Goal: Task Accomplishment & Management: Manage account settings

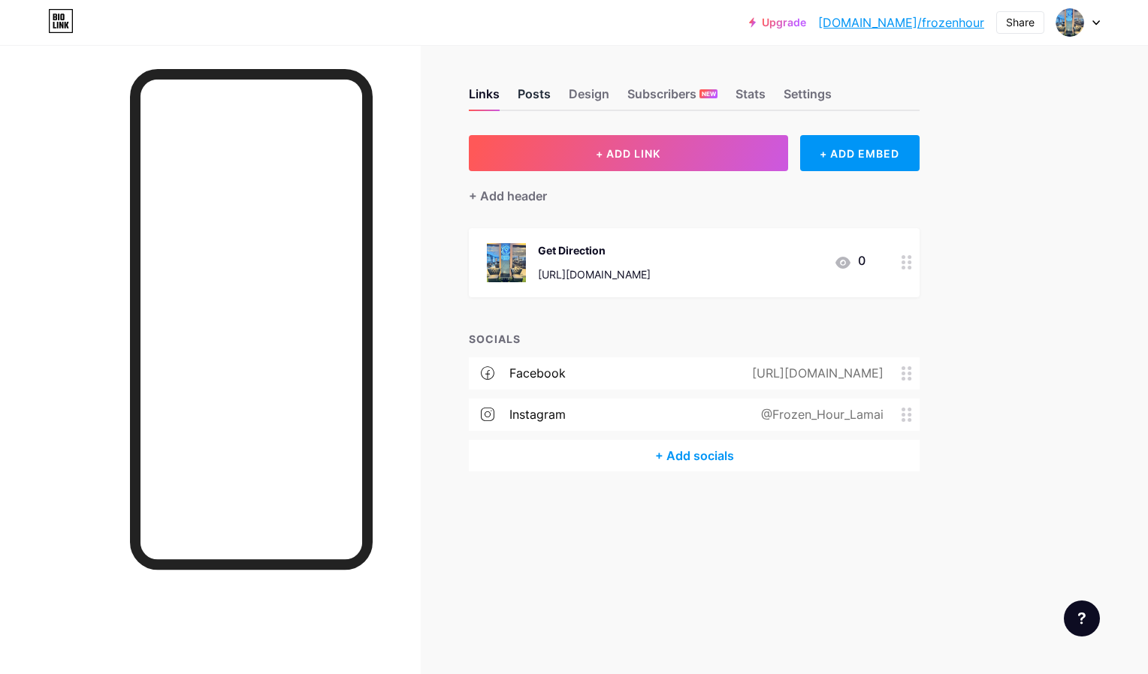
click at [534, 90] on div "Posts" at bounding box center [533, 98] width 33 height 23
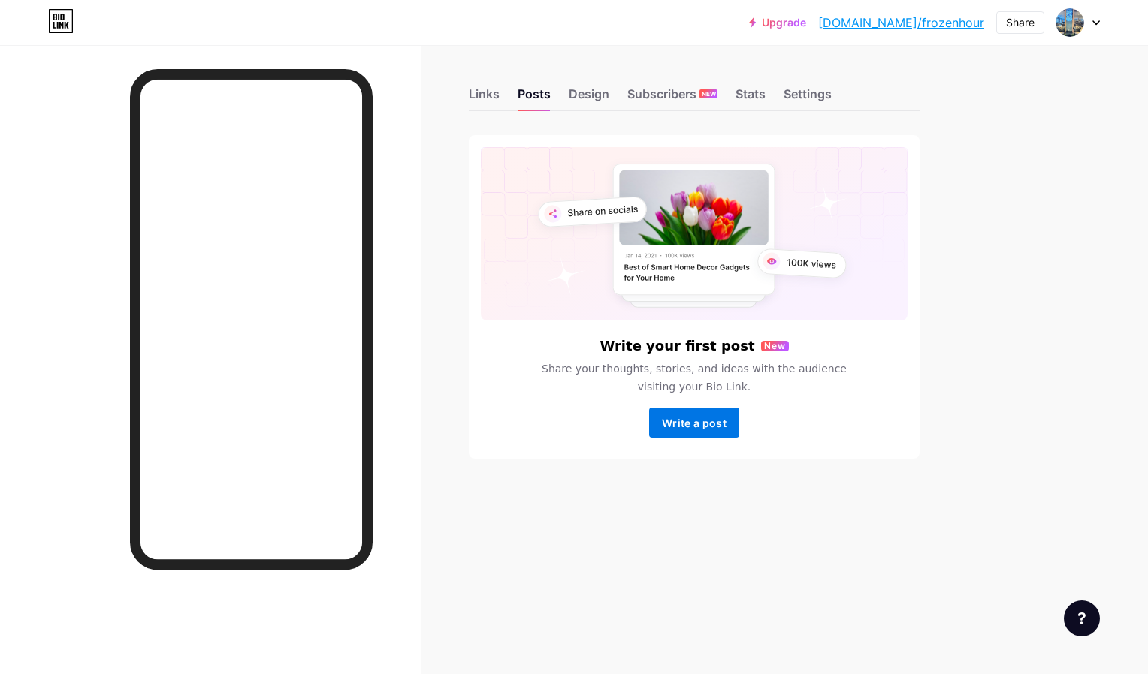
click at [674, 416] on button "Write a post" at bounding box center [694, 423] width 90 height 30
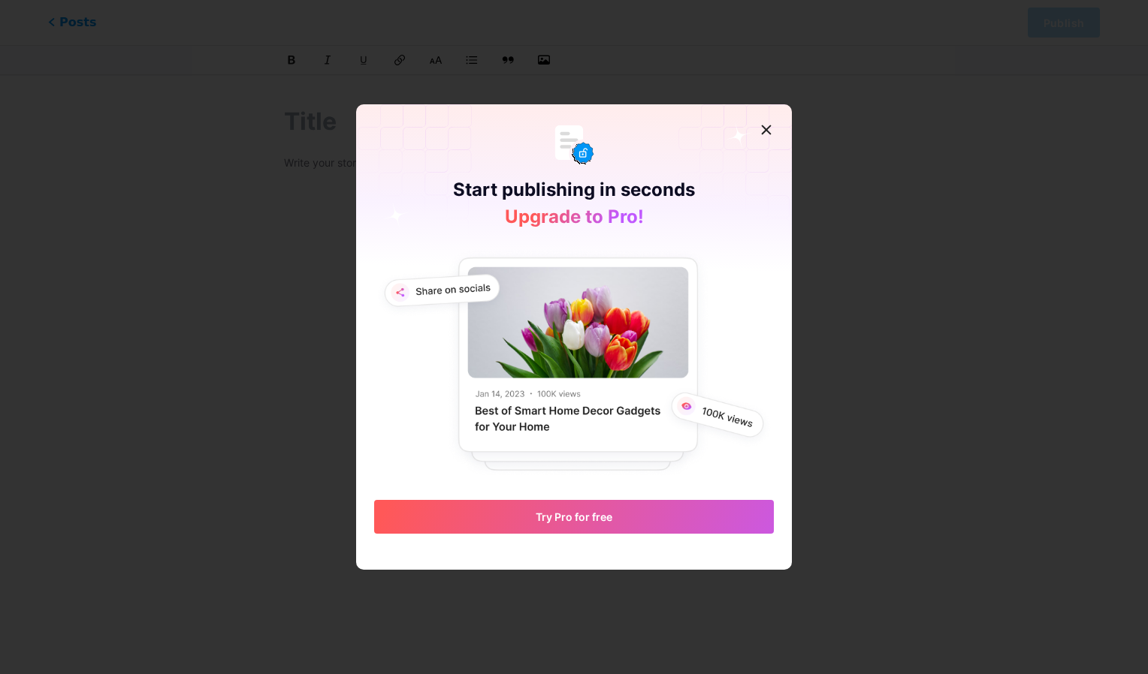
click at [753, 150] on icon at bounding box center [734, 195] width 115 height 183
click at [762, 123] on div at bounding box center [766, 129] width 27 height 27
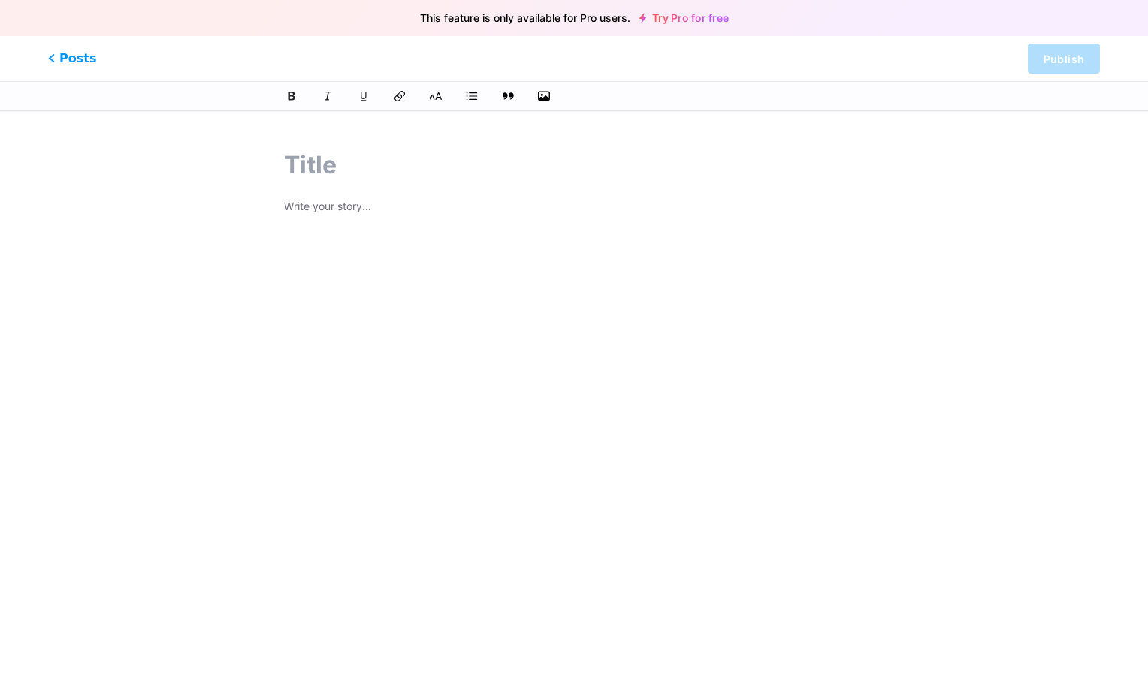
click at [608, 223] on div at bounding box center [574, 386] width 581 height 376
click at [336, 240] on div at bounding box center [574, 386] width 581 height 376
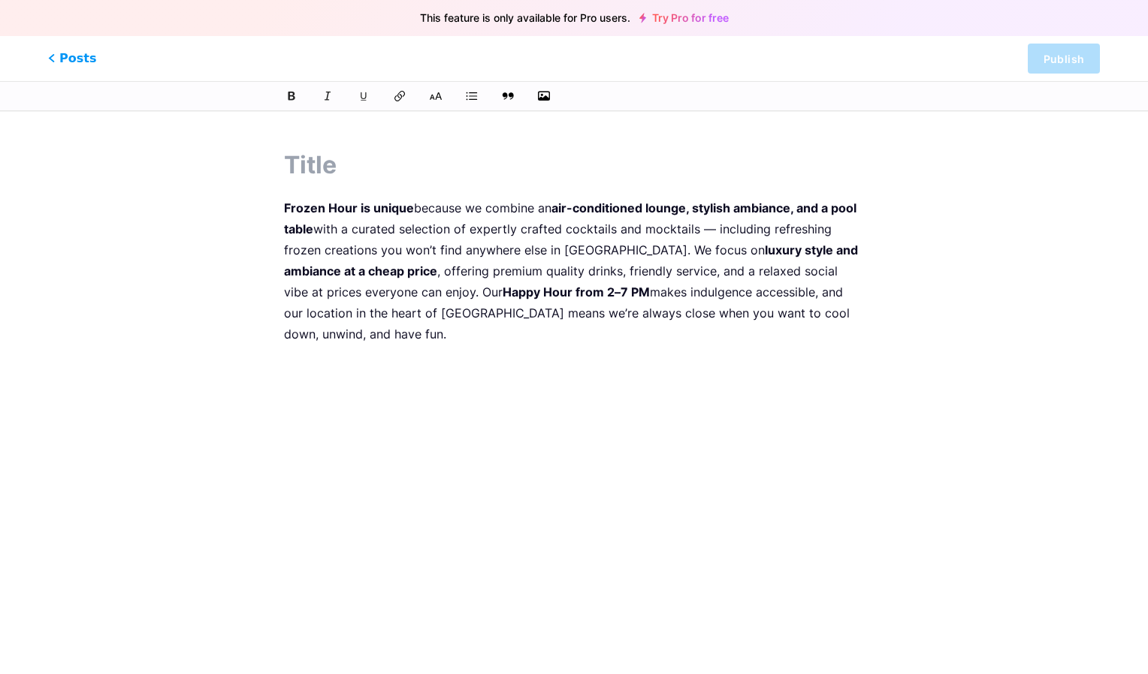
click at [342, 166] on input "text" at bounding box center [574, 166] width 581 height 28
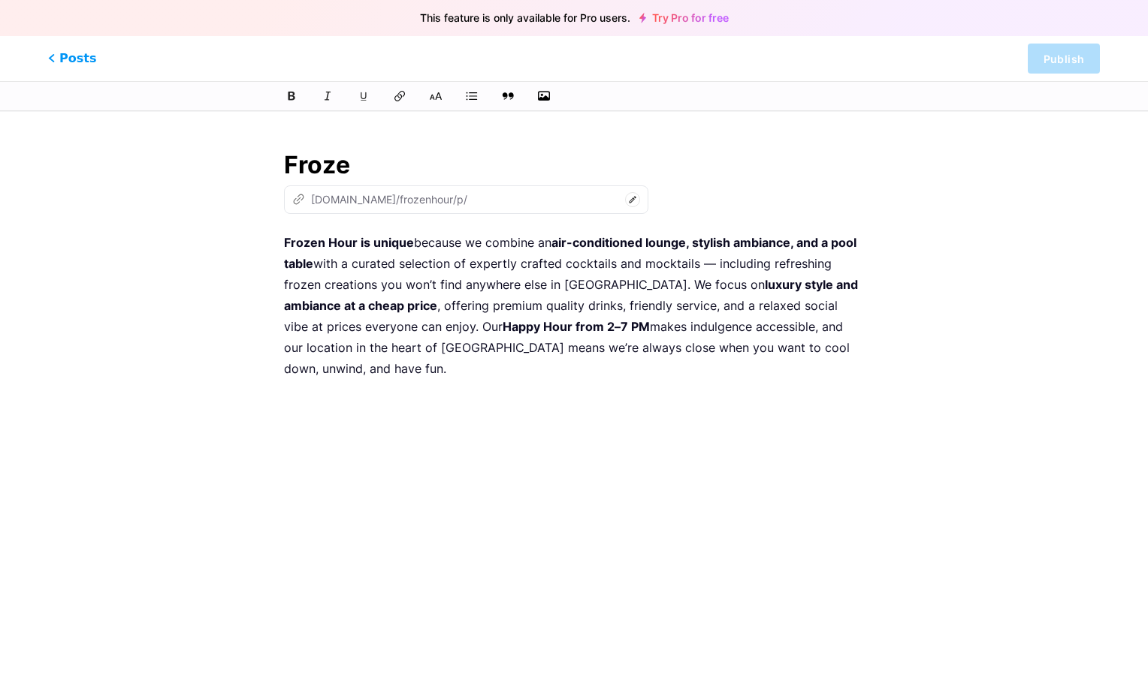
type input "Frozen"
type input "fro"
type input "Frozen Hou"
type input "frozen"
type input "Frozen Hour"
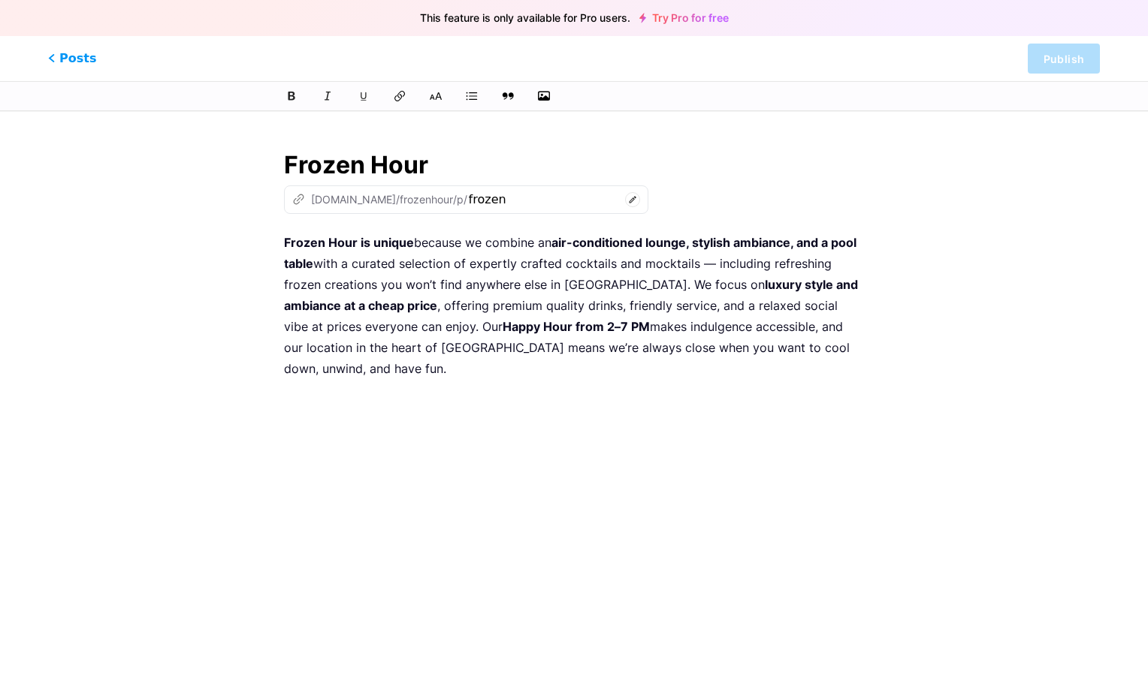
type input "frozen-hour"
click at [364, 186] on div "z bio.link/frozenhour/p/ frozen-hour" at bounding box center [466, 200] width 364 height 29
click at [423, 167] on input "Frozen Hour" at bounding box center [574, 166] width 581 height 28
drag, startPoint x: 459, startPoint y: 172, endPoint x: 273, endPoint y: 151, distance: 187.4
click at [273, 151] on div "Frozen Hour z bio.link/frozenhour/p/ frozen-hour Frozen Hour is unique because …" at bounding box center [574, 383] width 623 height 498
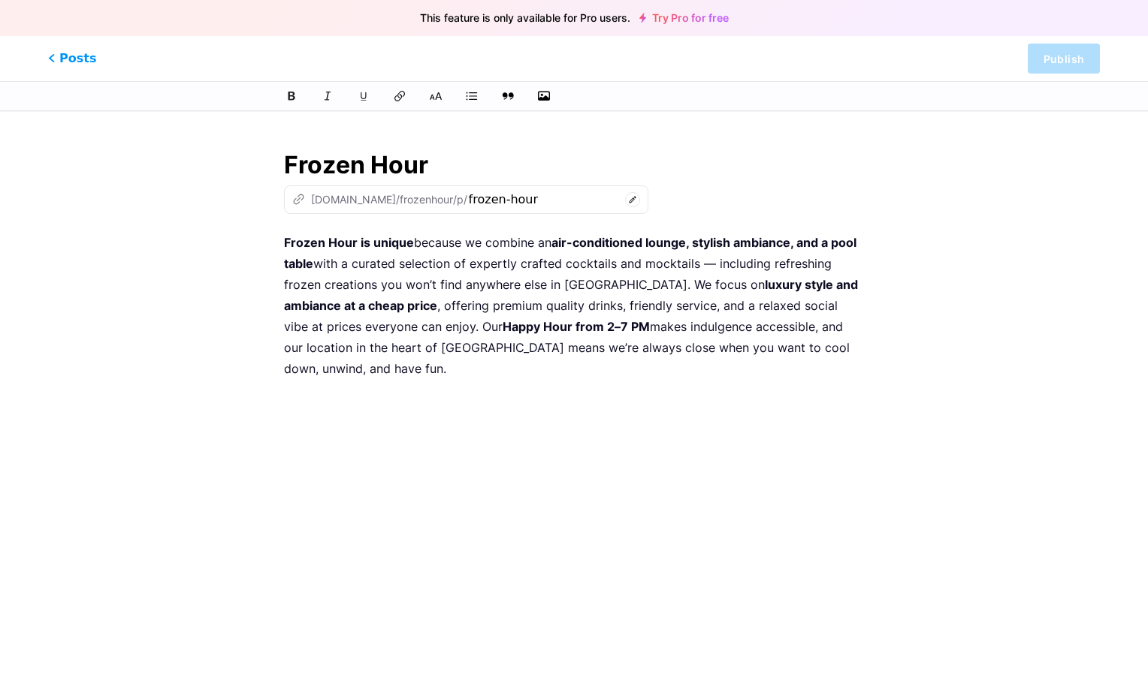
click at [353, 173] on input "Frozen Hour" at bounding box center [574, 166] width 581 height 28
paste input "– Luxury Vibes, Low Prices"
type input "Frozen Hour – Luxury Vibes, Low Prices"
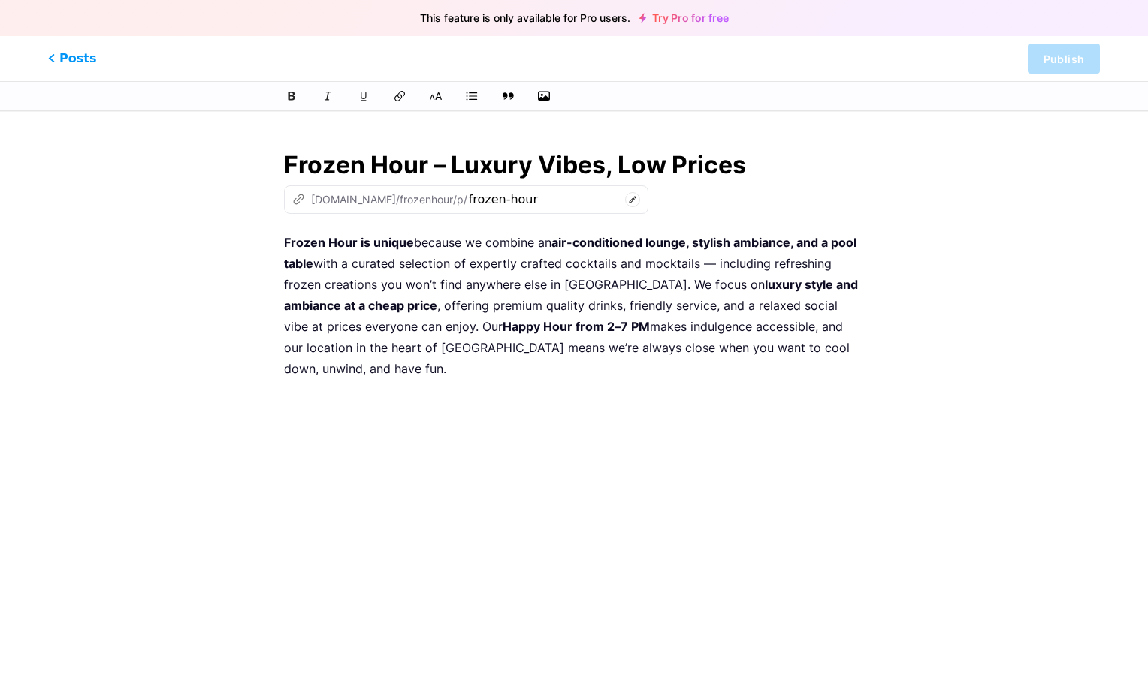
type input "frozen-hour-luxury-vibes-low-prices"
drag, startPoint x: 433, startPoint y: 165, endPoint x: 451, endPoint y: 160, distance: 18.8
click at [451, 160] on input "Frozen Hour – Luxury Vibes, Low Prices" at bounding box center [574, 166] width 581 height 28
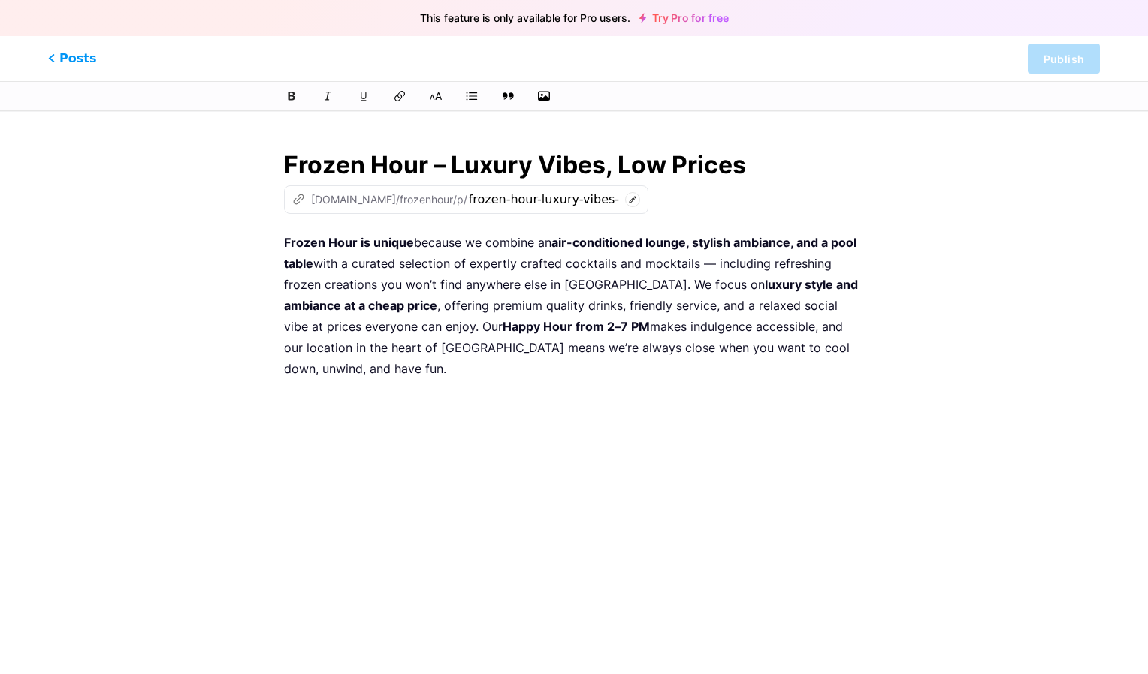
drag, startPoint x: 602, startPoint y: 161, endPoint x: 456, endPoint y: 167, distance: 145.8
click at [456, 167] on input "Frozen Hour – Luxury Vibes, Low Prices" at bounding box center [574, 166] width 581 height 28
type input "Frozen Hour – , Low Prices"
type input "frozen-hour-low-prices"
click at [585, 167] on input "Frozen Hour – Low Prices" at bounding box center [574, 166] width 581 height 28
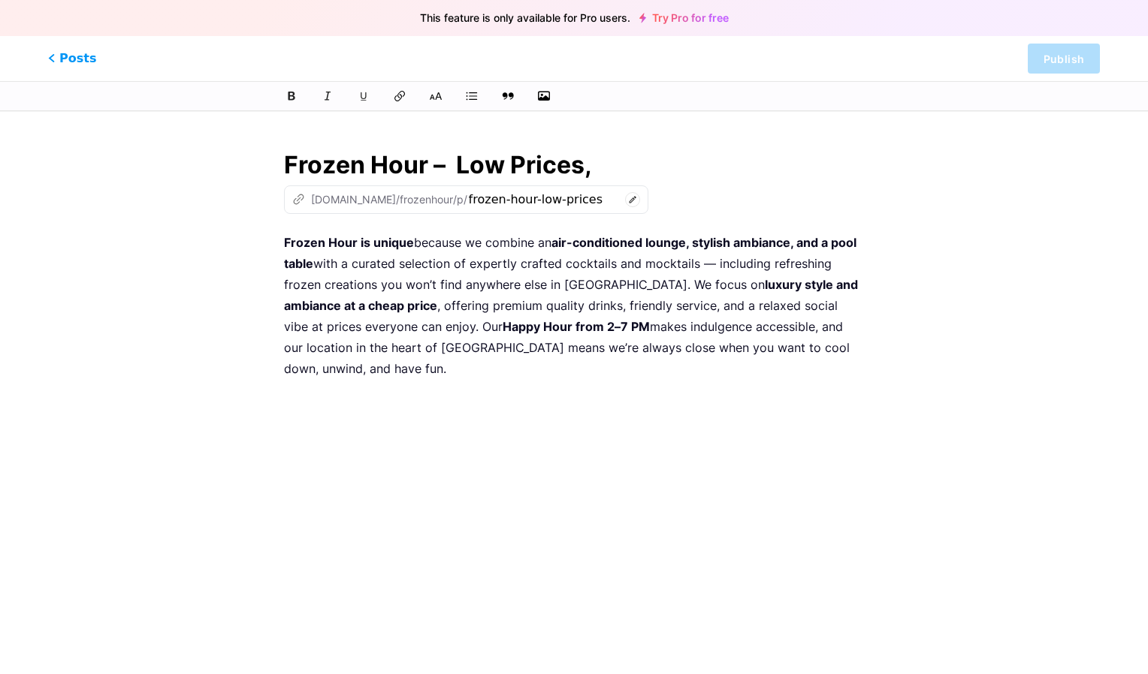
paste input "Luxury Vibes"
type input "Frozen Hour – Low Prices, Luxury Vibes"
type input "frozen-hour-low-prices-luxury-vibes"
type input "Frozen Hour – Low Prices, Luxury Vibes"
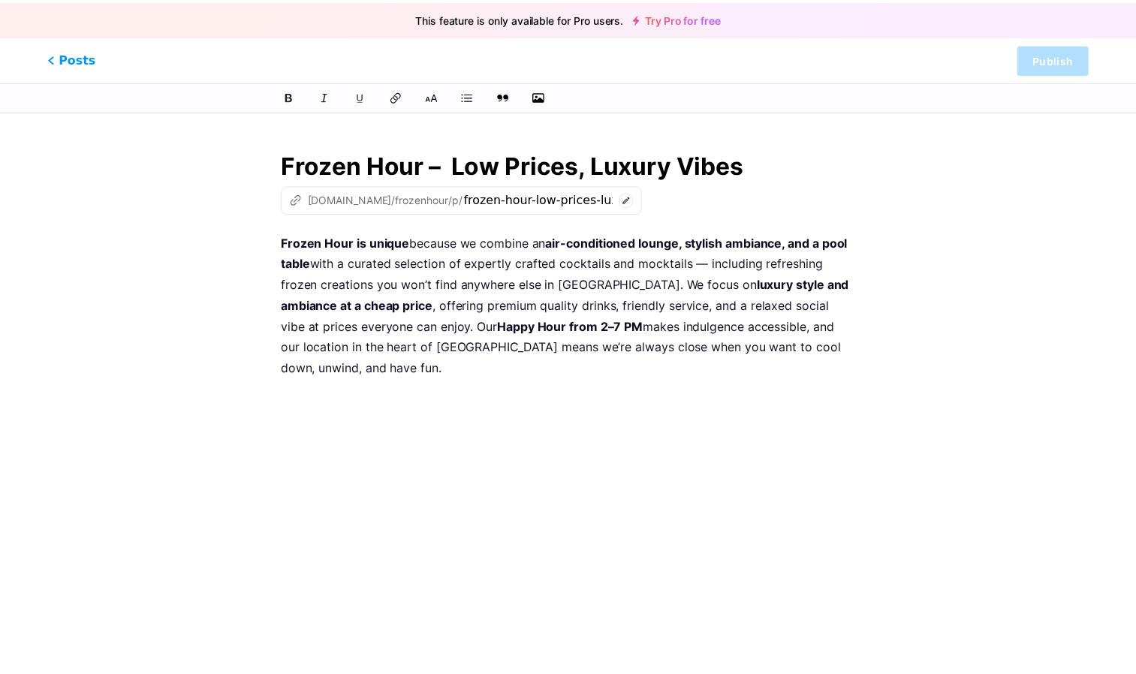
scroll to position [0, 0]
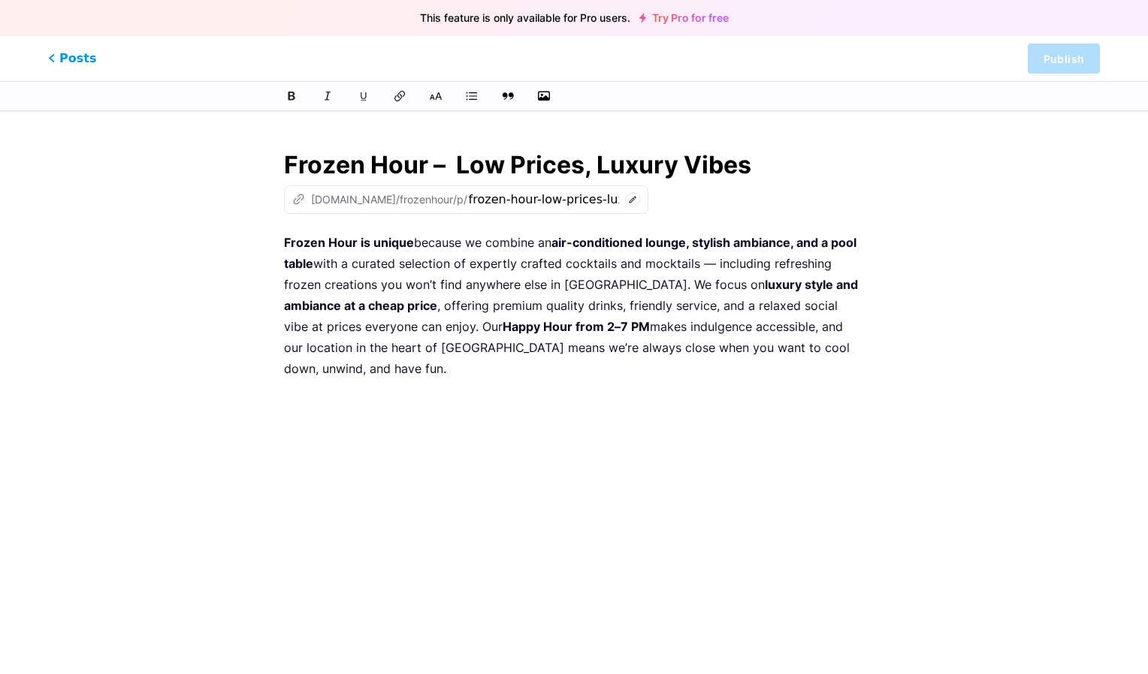
click at [517, 339] on p "Frozen Hour is unique because we combine an air-conditioned lounge, stylish amb…" at bounding box center [574, 305] width 581 height 147
click at [547, 98] on icon "button" at bounding box center [543, 96] width 15 height 12
click at [0, 0] on input "file" at bounding box center [0, 0] width 0 height 0
click at [547, 85] on div at bounding box center [574, 96] width 1148 height 30
click at [546, 98] on icon "button" at bounding box center [543, 96] width 15 height 12
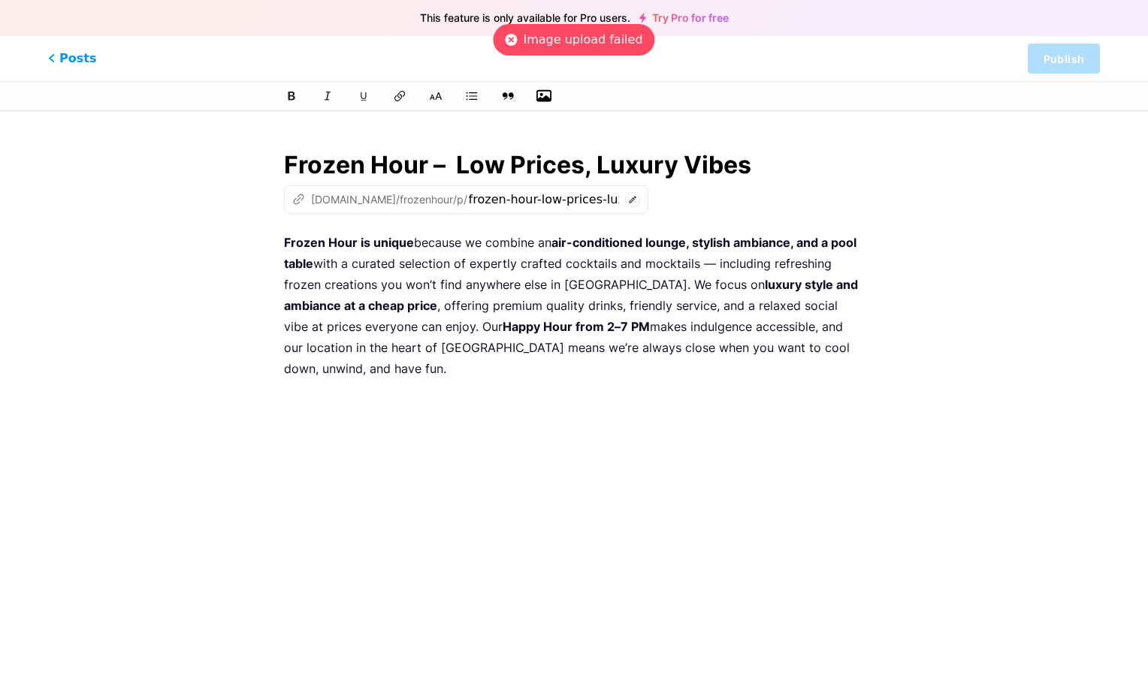
click at [0, 0] on input "file" at bounding box center [0, 0] width 0 height 0
click at [795, 115] on html "This feature is only available for Pro users. Try Pro for free Posts Publish Fr…" at bounding box center [574, 328] width 1148 height 656
click at [59, 60] on span "Posts" at bounding box center [72, 58] width 53 height 15
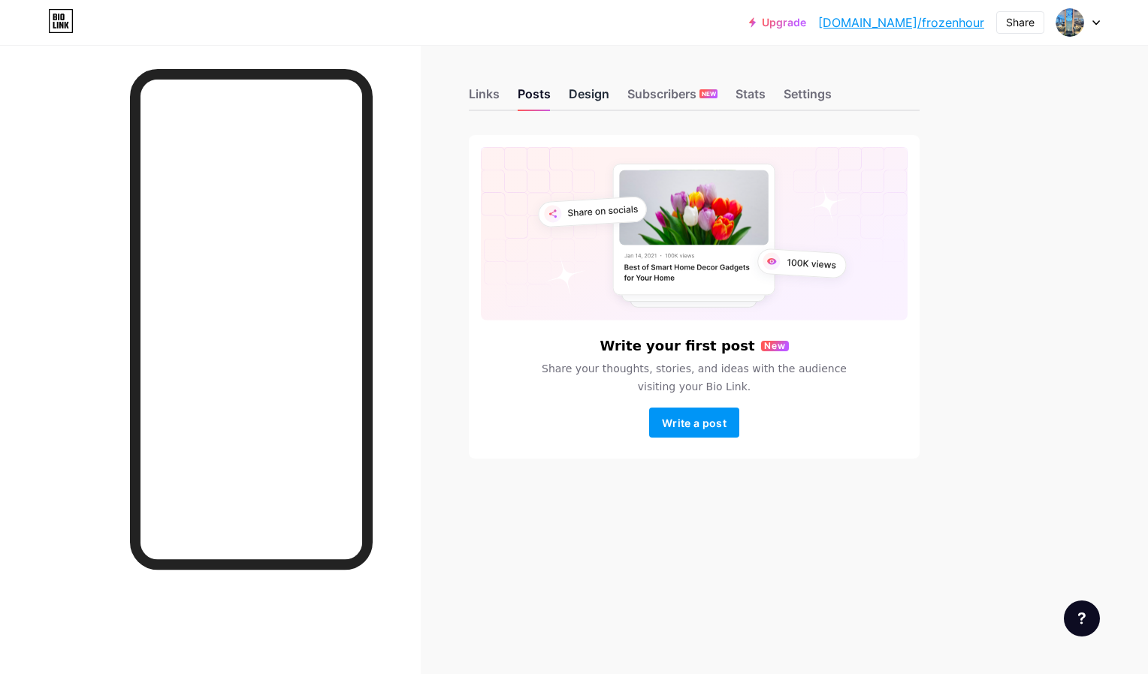
click at [602, 102] on div "Design" at bounding box center [589, 98] width 41 height 23
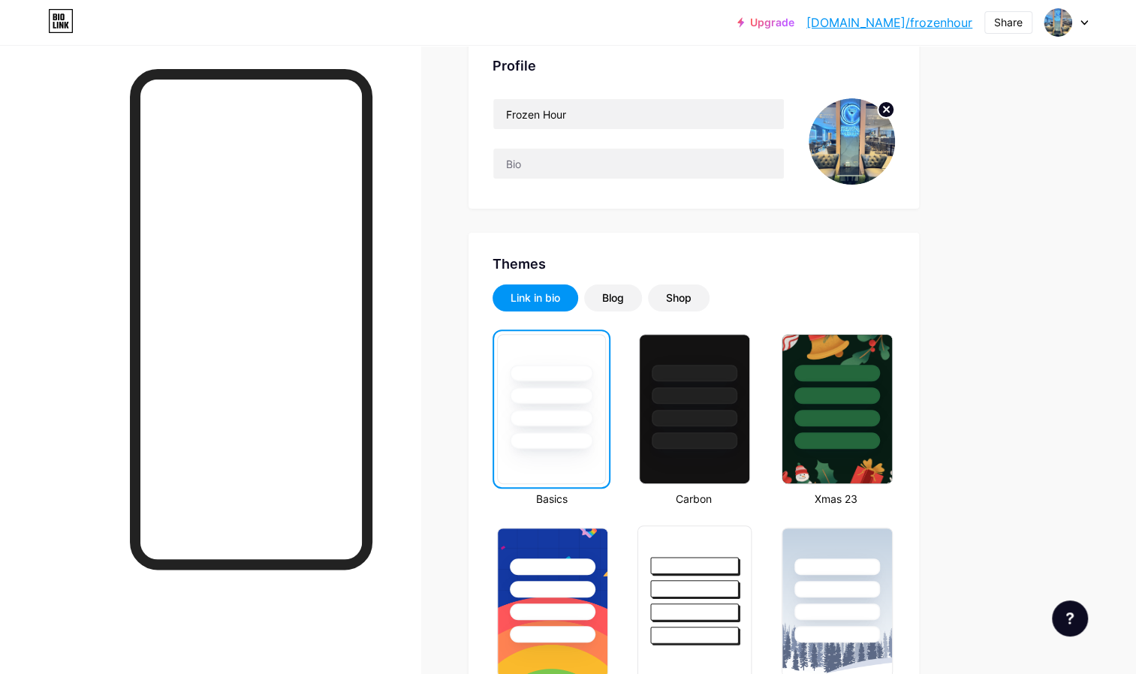
scroll to position [105, 0]
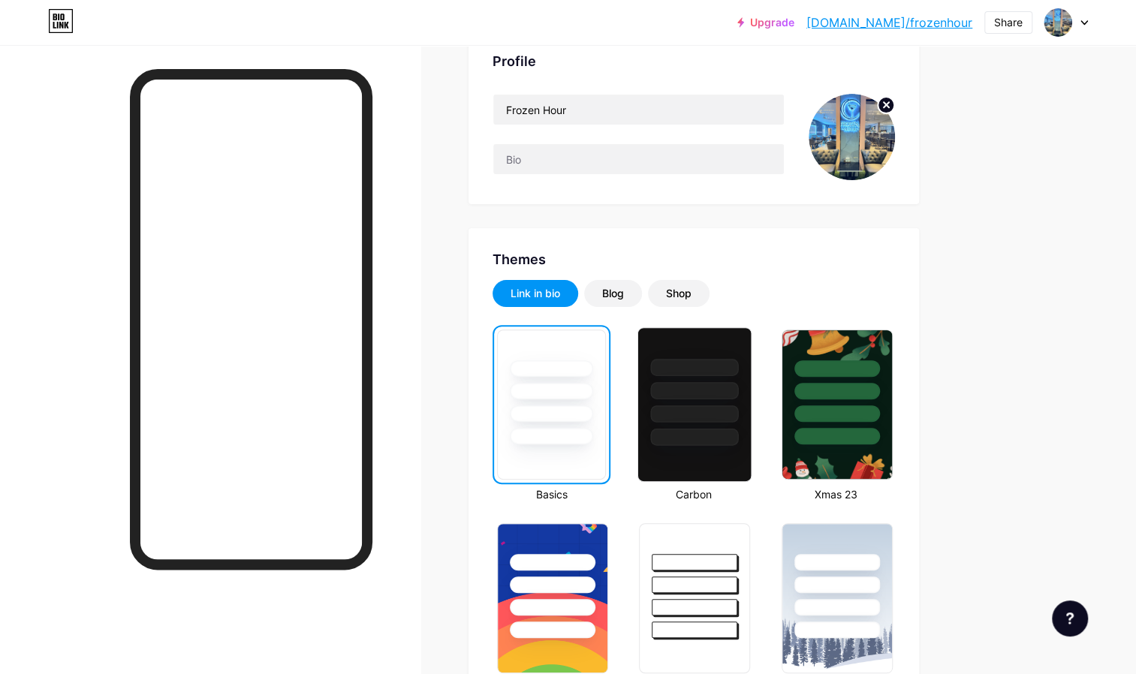
click at [655, 415] on div at bounding box center [695, 414] width 88 height 17
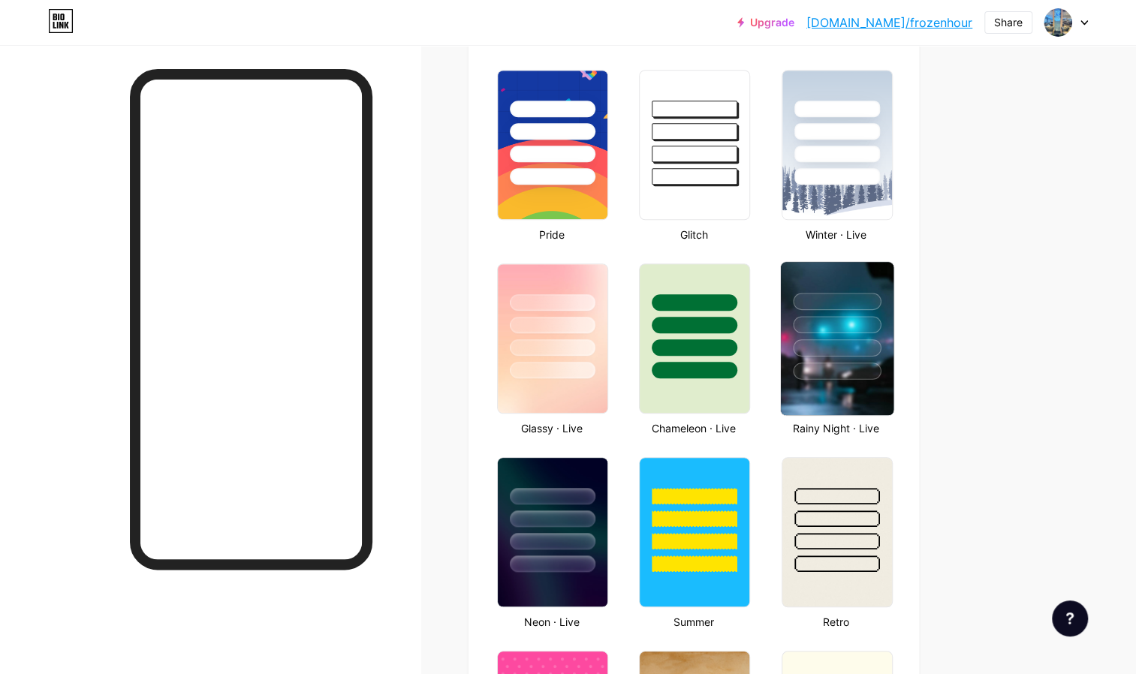
scroll to position [560, 0]
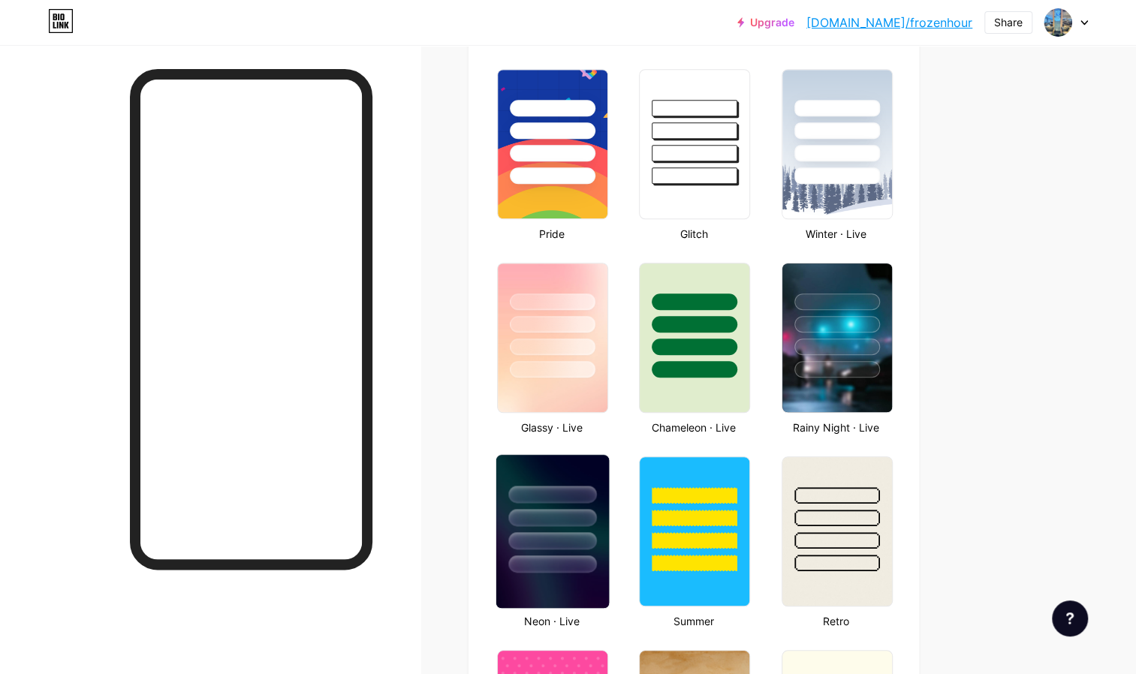
click at [586, 477] on div at bounding box center [552, 514] width 113 height 118
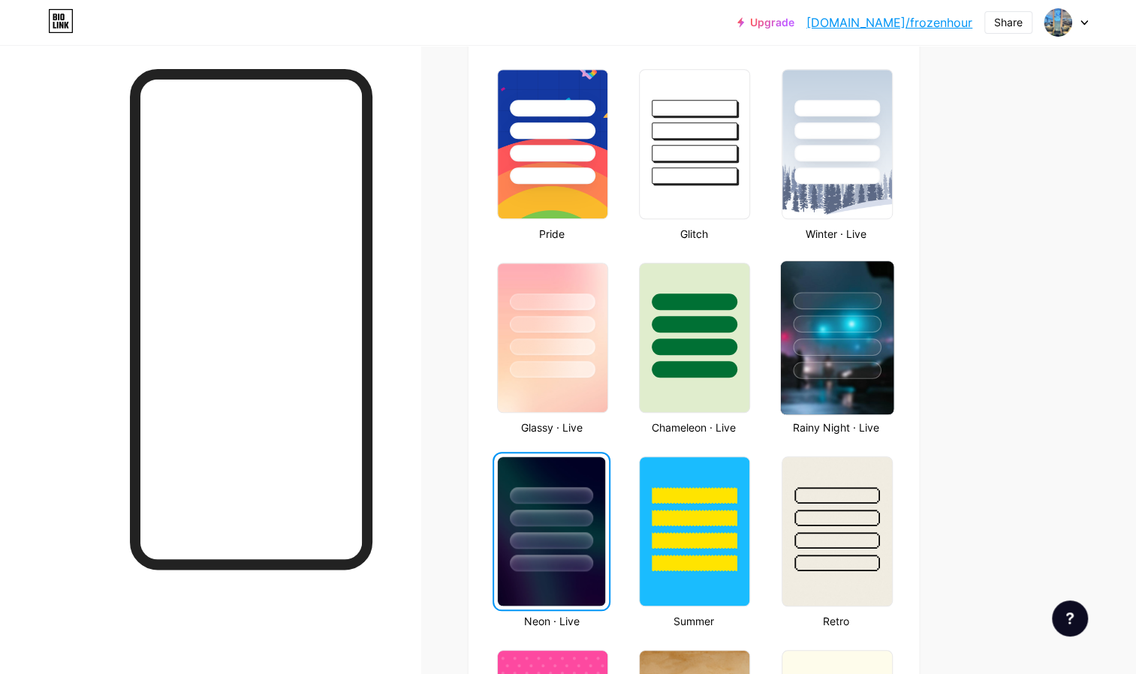
click at [873, 281] on div at bounding box center [836, 320] width 113 height 118
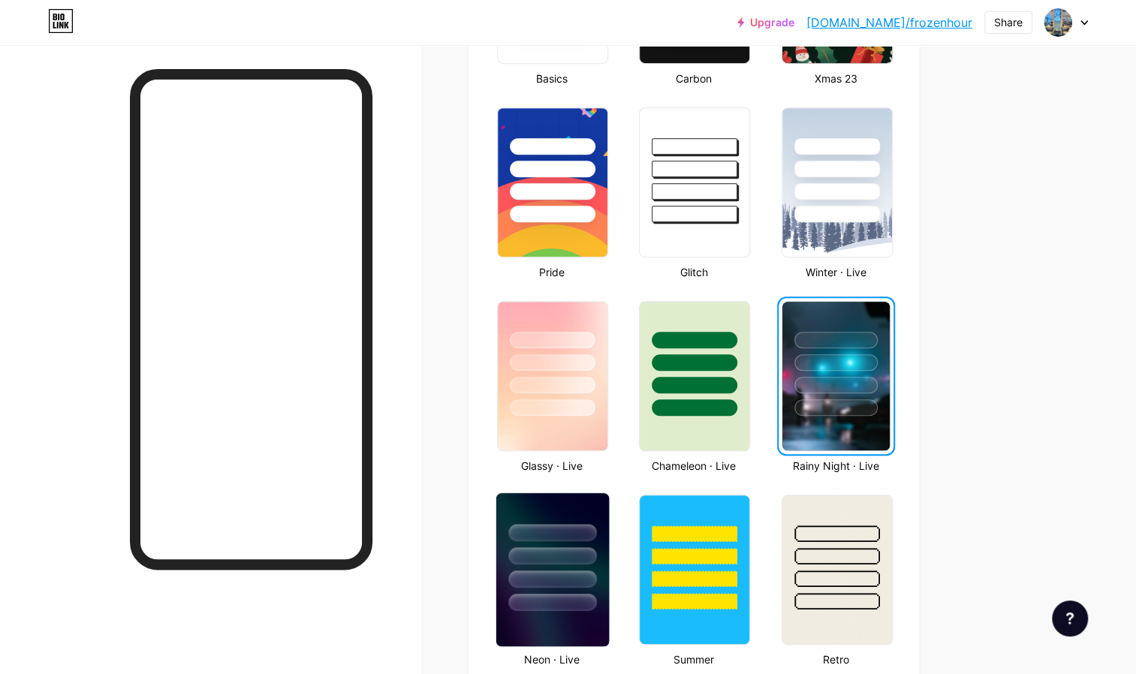
scroll to position [522, 0]
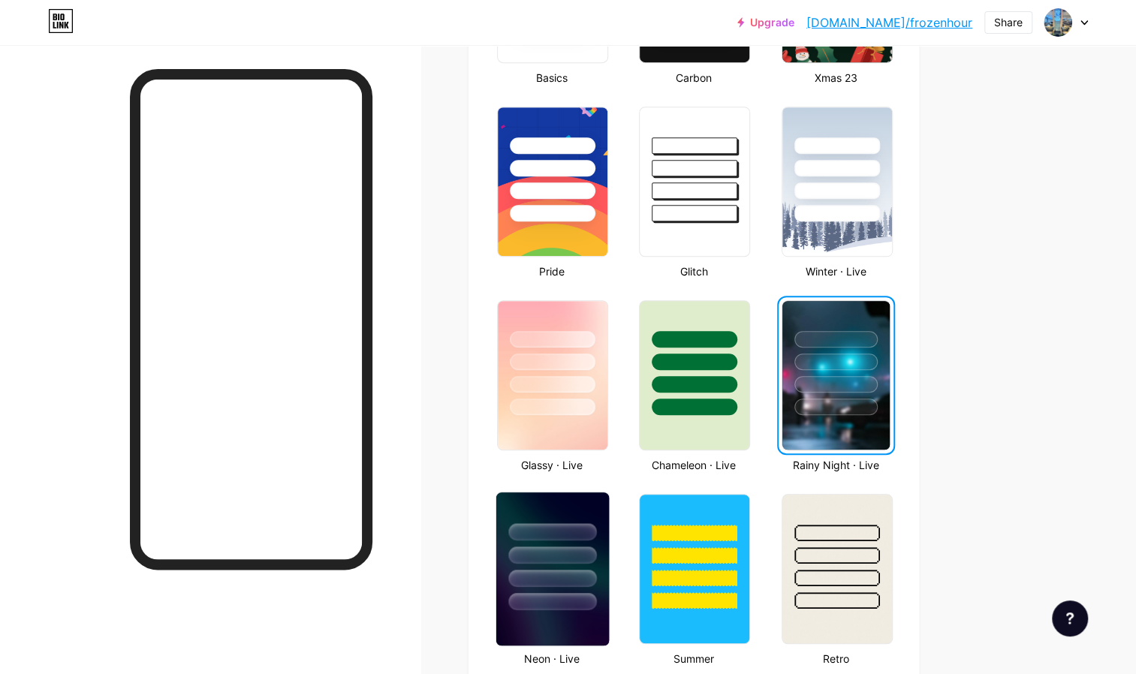
click at [587, 566] on div at bounding box center [552, 552] width 113 height 118
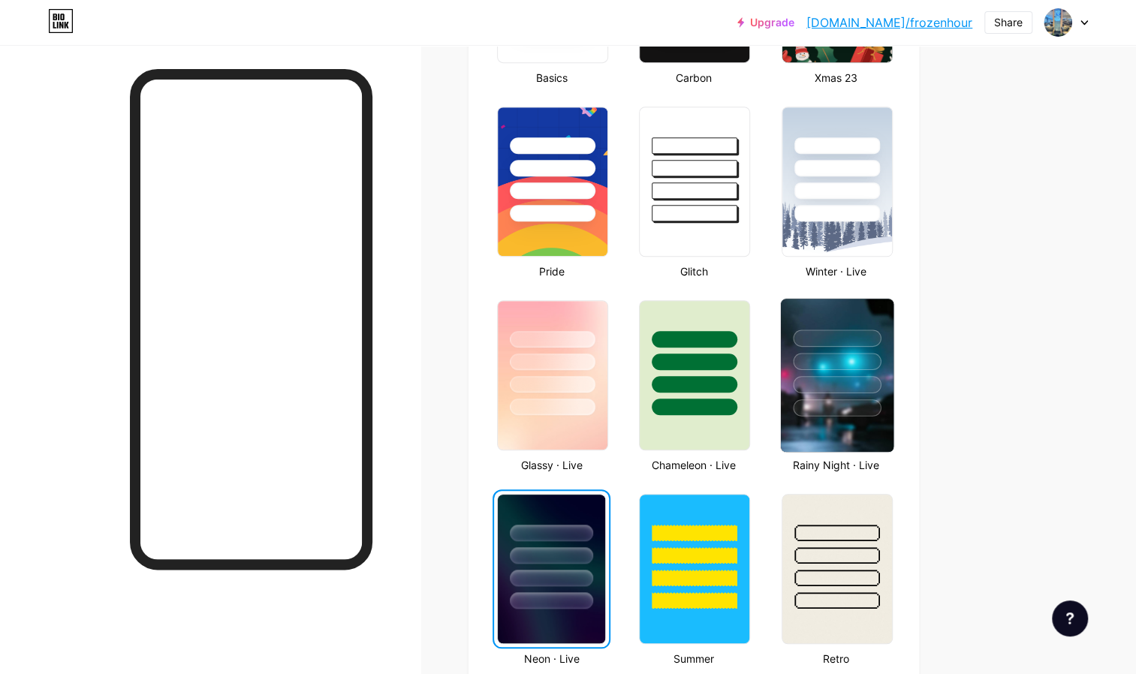
click at [840, 400] on div at bounding box center [837, 408] width 88 height 17
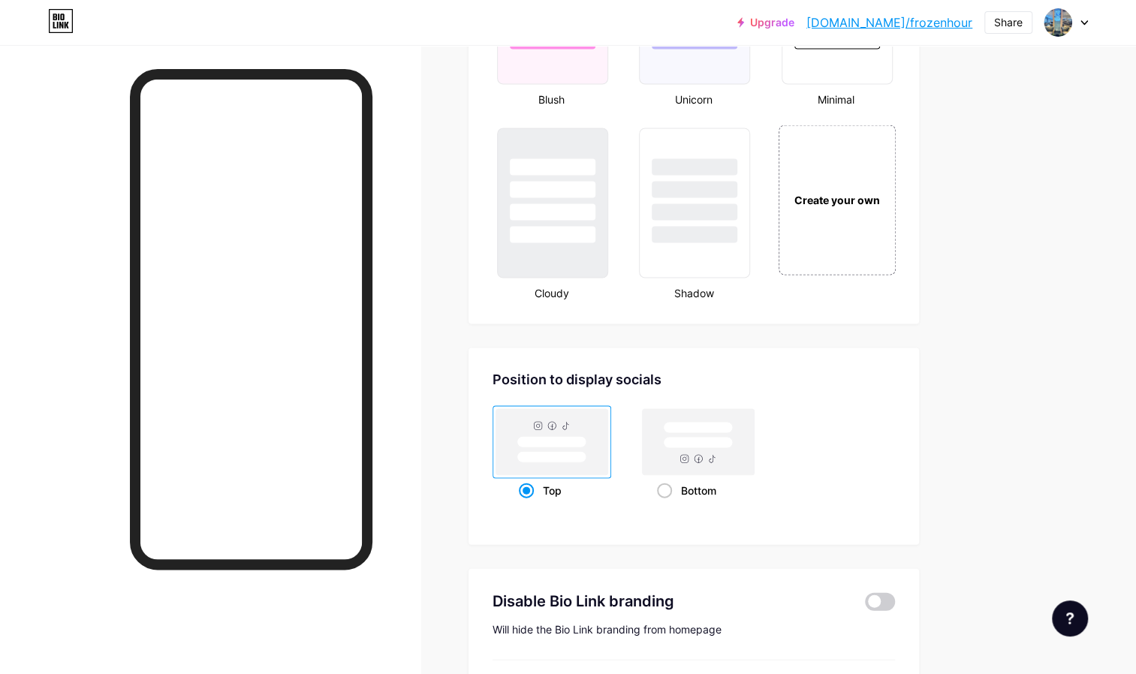
scroll to position [1665, 0]
click at [667, 485] on span at bounding box center [664, 488] width 15 height 15
click at [667, 501] on input "Bottom" at bounding box center [662, 506] width 10 height 10
radio input "true"
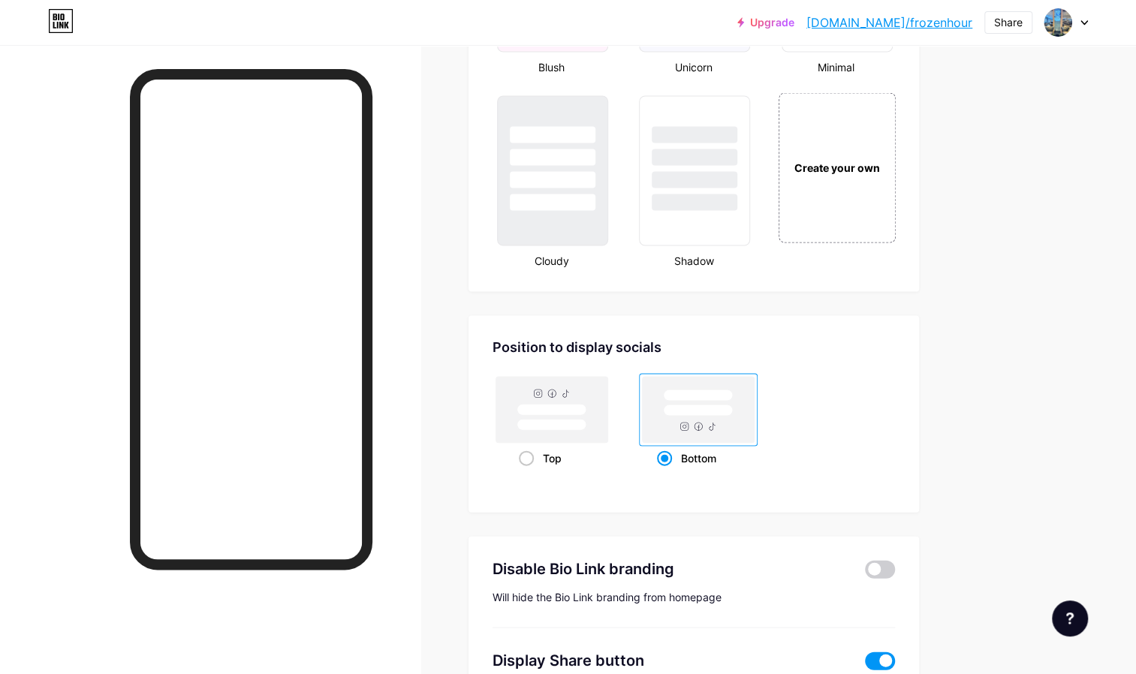
scroll to position [1816, 0]
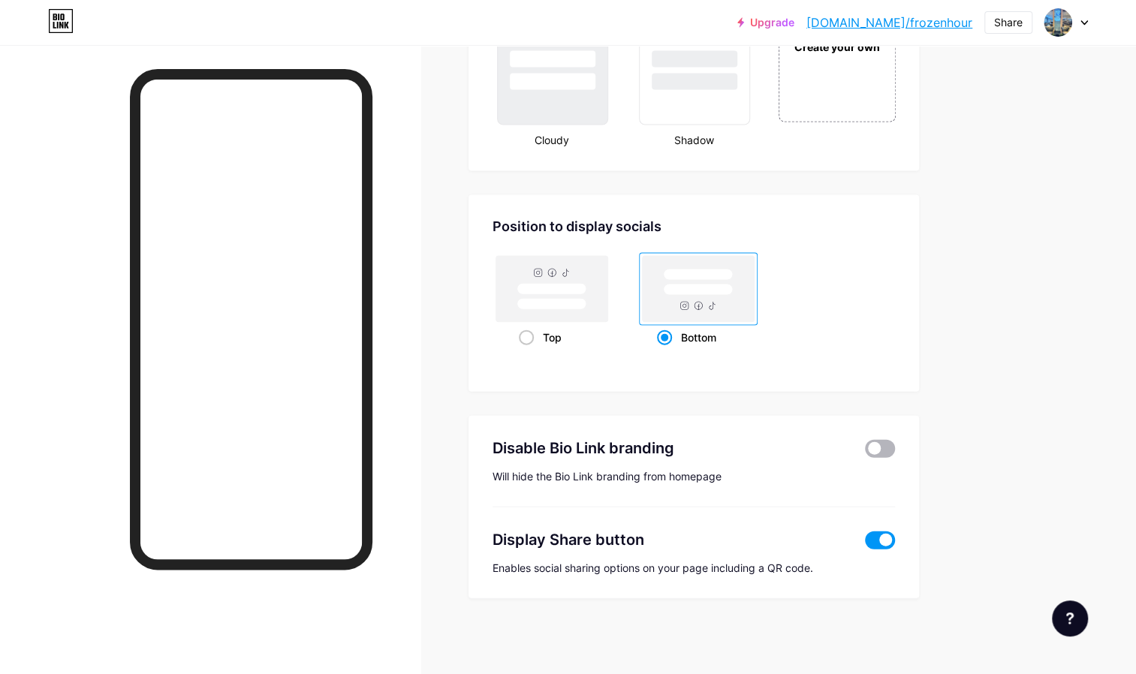
click at [874, 449] on span at bounding box center [880, 449] width 30 height 18
click at [865, 451] on input "checkbox" at bounding box center [865, 451] width 0 height 0
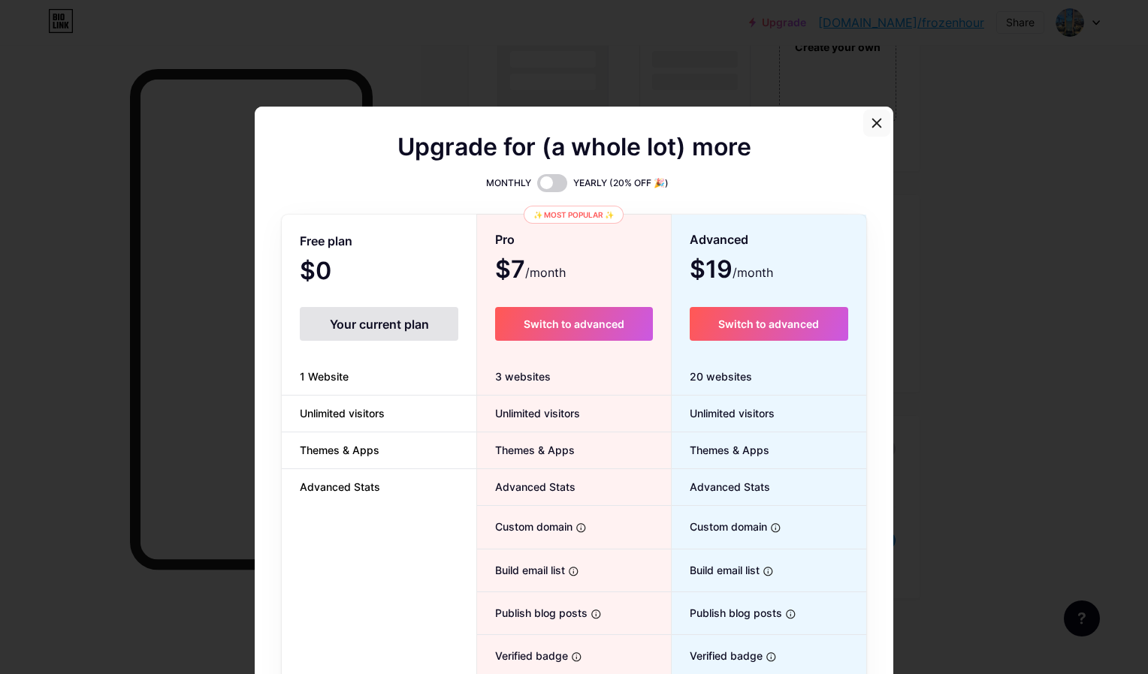
click at [883, 122] on div "Upgrade for (a whole lot) more MONTHLY YEARLY (20% OFF 🎉) Free plan $0 /month Y…" at bounding box center [574, 427] width 638 height 641
click at [882, 122] on div at bounding box center [876, 123] width 27 height 27
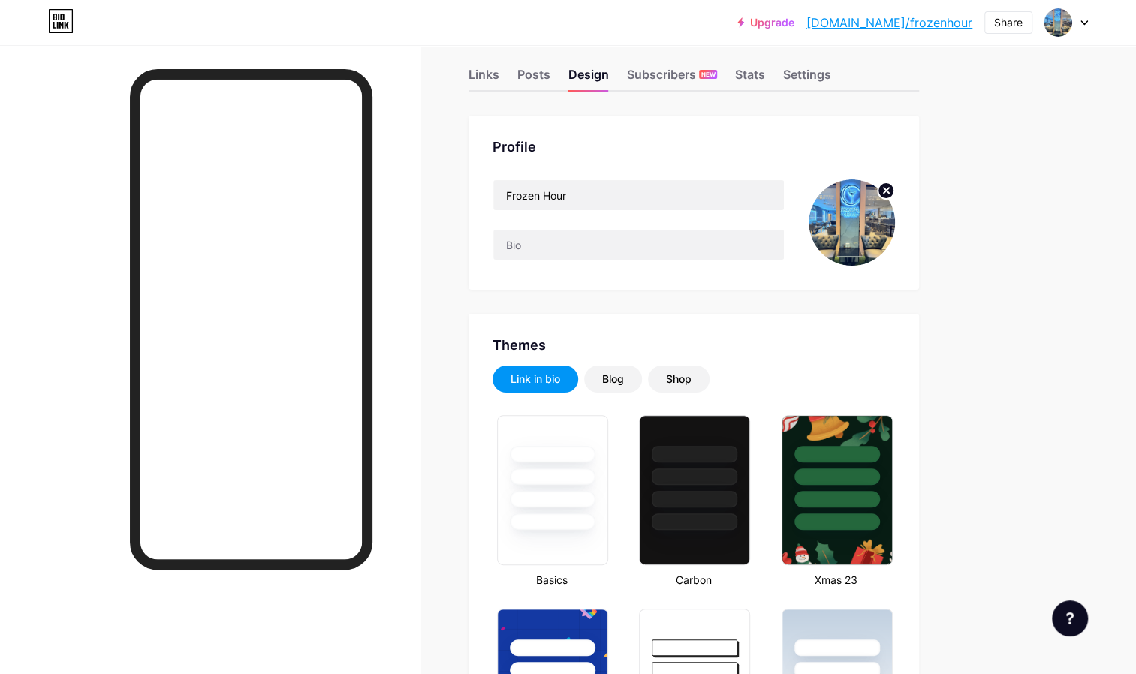
scroll to position [0, 0]
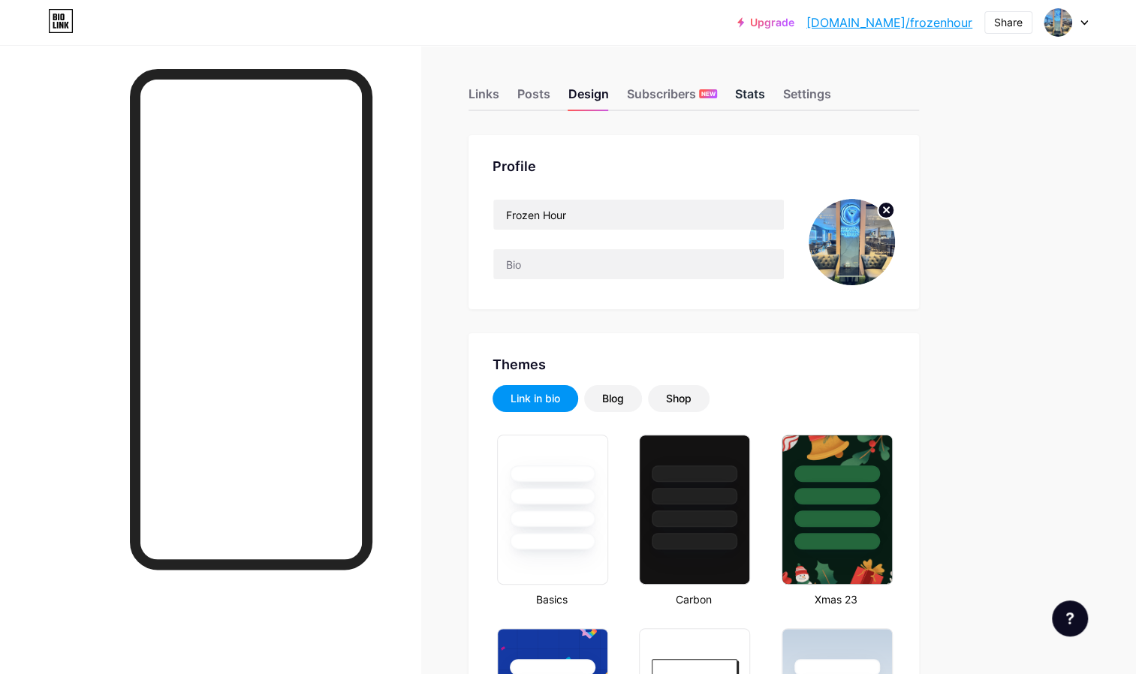
click at [757, 102] on div "Stats" at bounding box center [750, 98] width 30 height 23
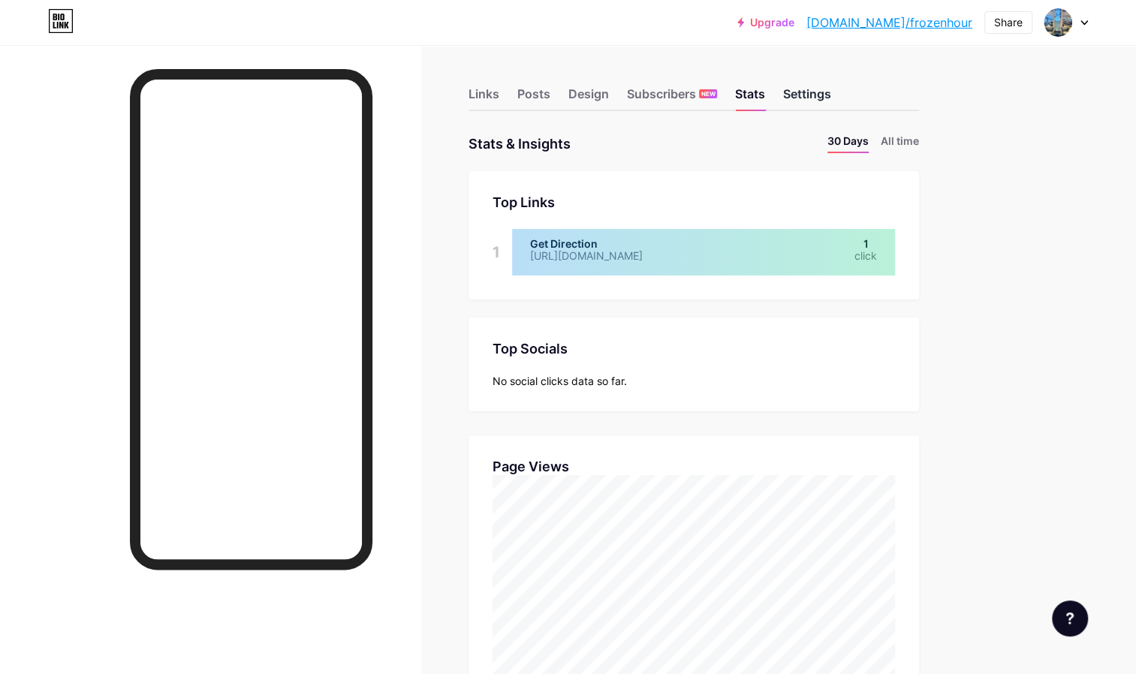
click at [808, 103] on div "Settings" at bounding box center [807, 98] width 48 height 23
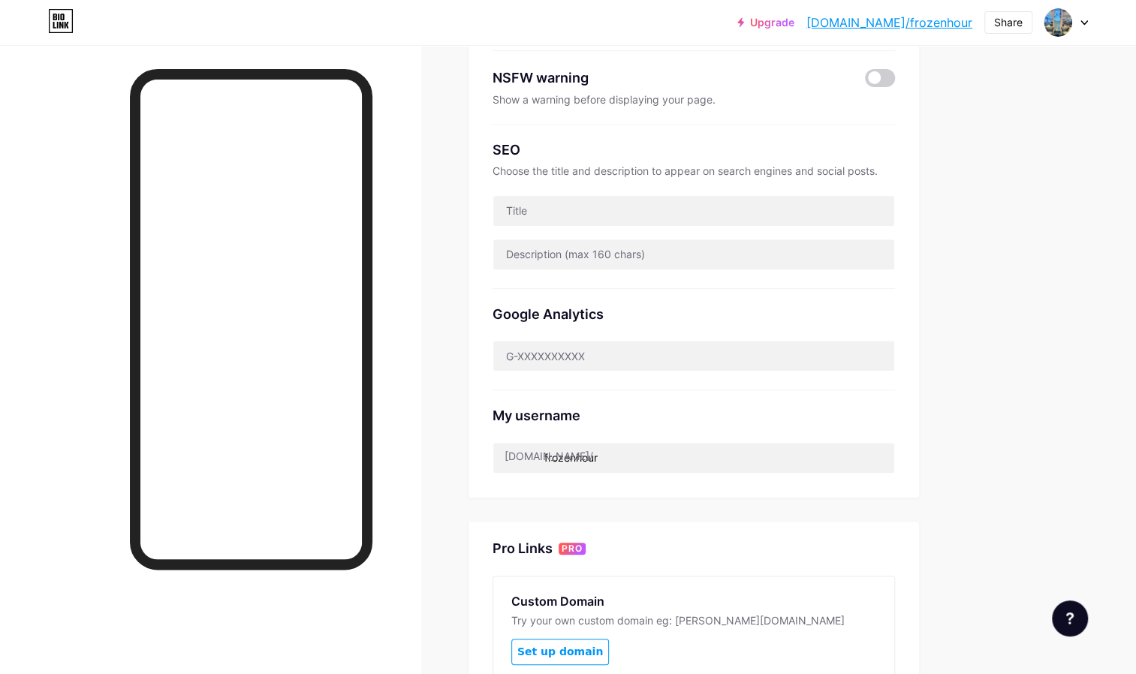
scroll to position [218, 0]
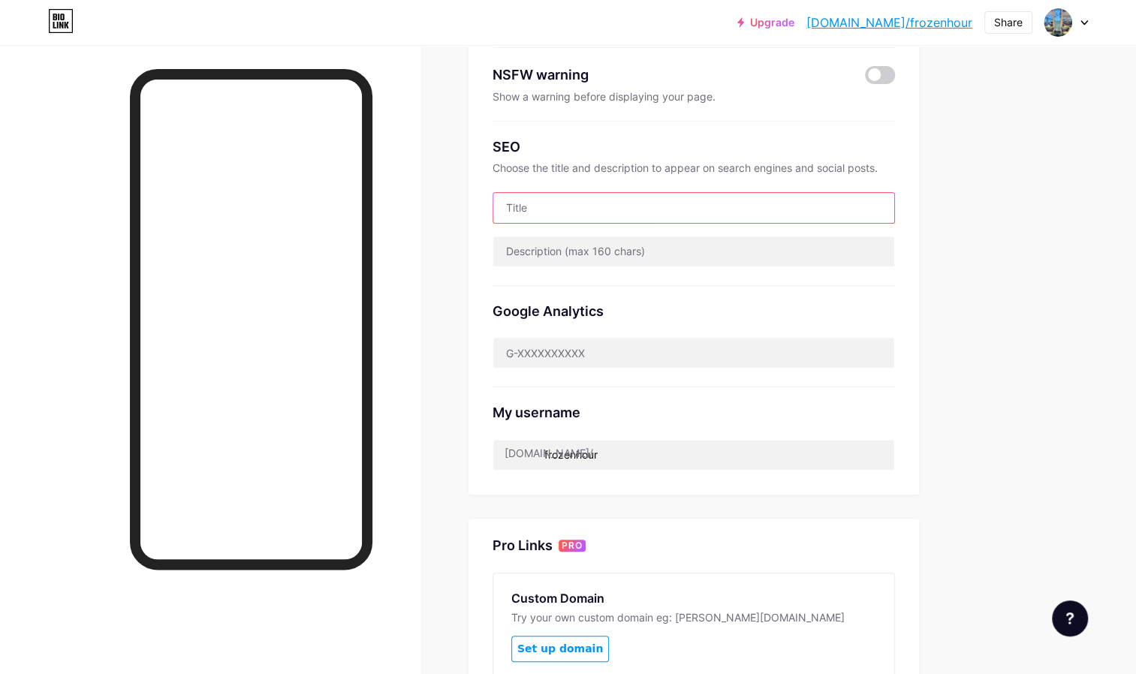
click at [646, 207] on input "text" at bounding box center [693, 208] width 401 height 30
click at [637, 205] on input "text" at bounding box center [693, 208] width 401 height 30
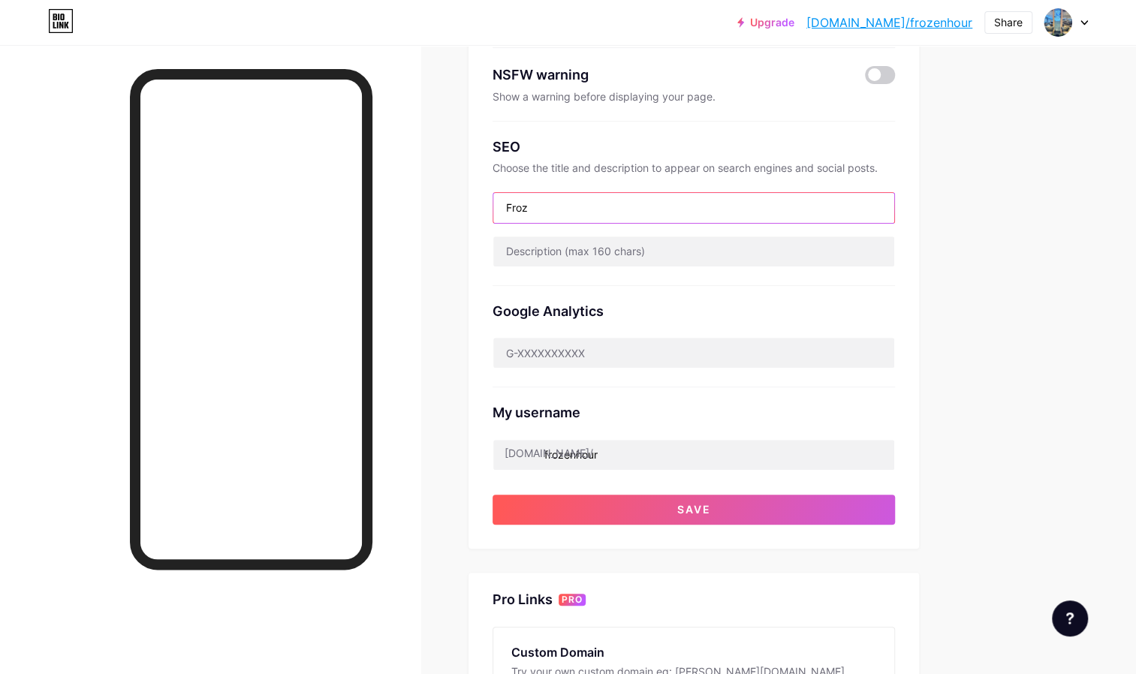
type input "Frozen Hour – Low Prices, Luxury Vibes"
click at [662, 271] on div "SEO Choose the title and description to appear on search engines and social pos…" at bounding box center [694, 204] width 403 height 164
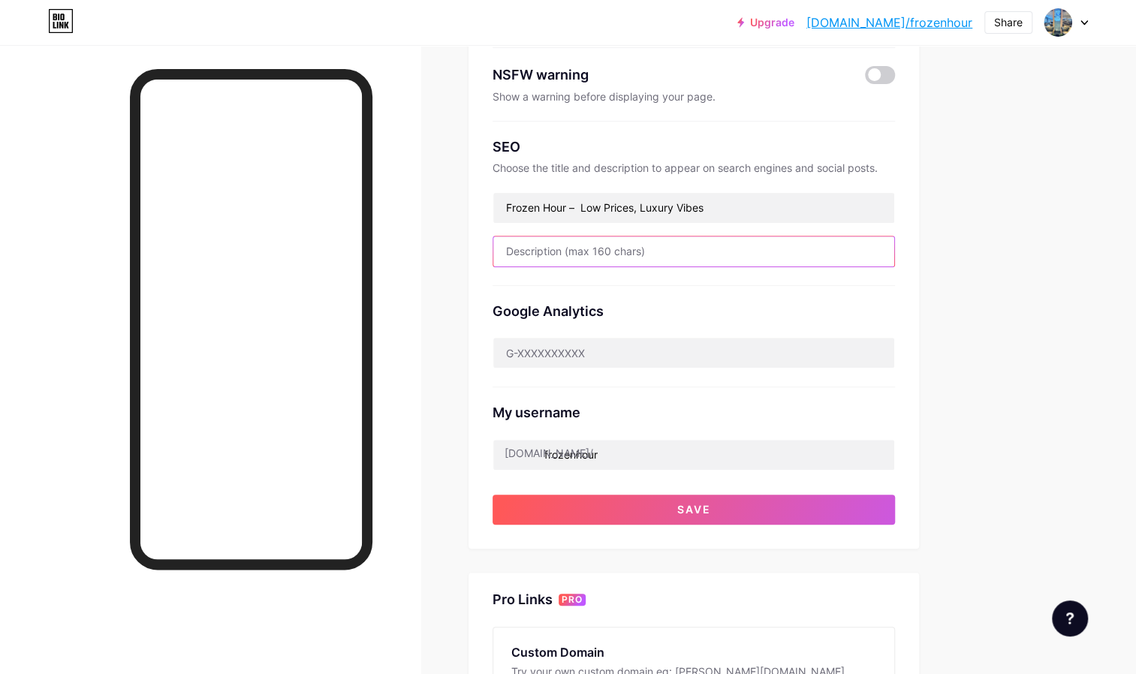
click at [662, 256] on input "text" at bounding box center [693, 252] width 401 height 30
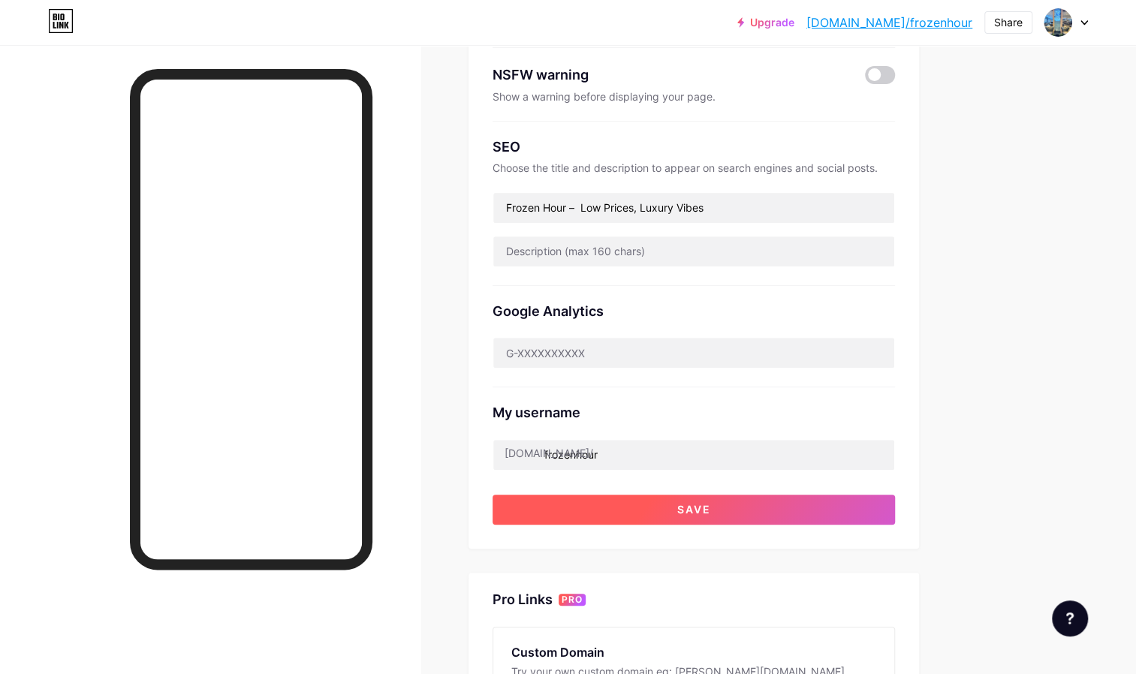
click at [670, 505] on button "Save" at bounding box center [694, 510] width 403 height 30
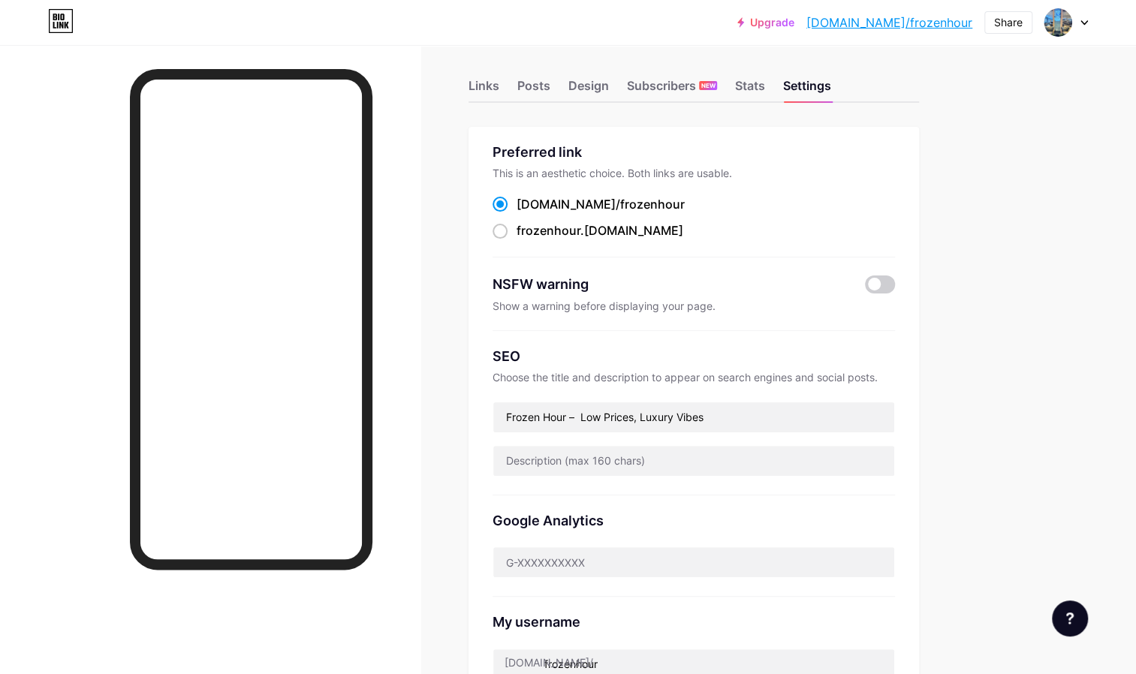
scroll to position [0, 0]
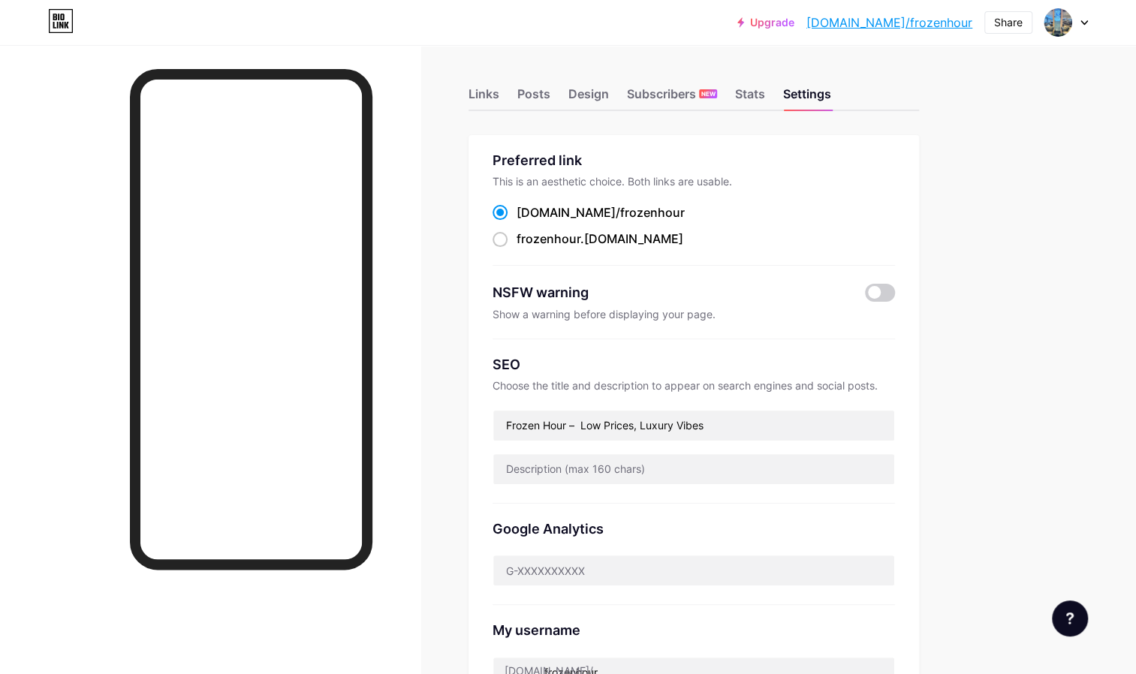
click at [655, 84] on div "Links Posts Design Subscribers NEW Stats Settings" at bounding box center [694, 87] width 451 height 48
click at [473, 110] on div "Links Posts Design Subscribers NEW Stats Settings" at bounding box center [694, 87] width 451 height 48
click at [481, 94] on div "Links" at bounding box center [484, 98] width 31 height 23
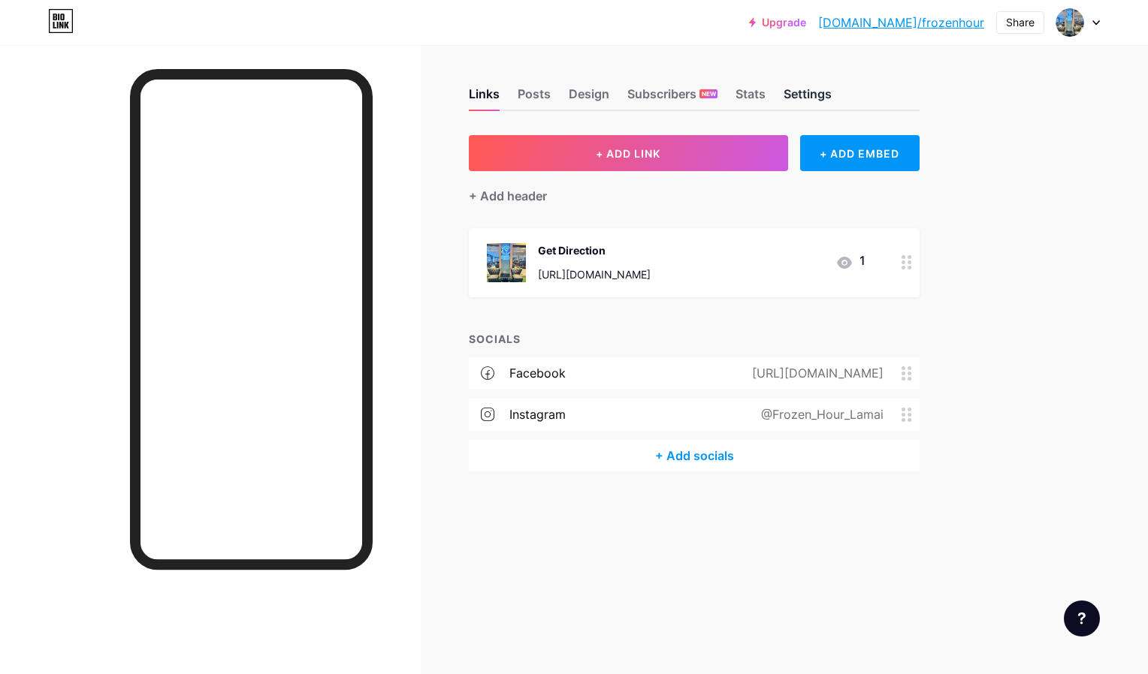
click at [808, 90] on div "Settings" at bounding box center [807, 98] width 48 height 23
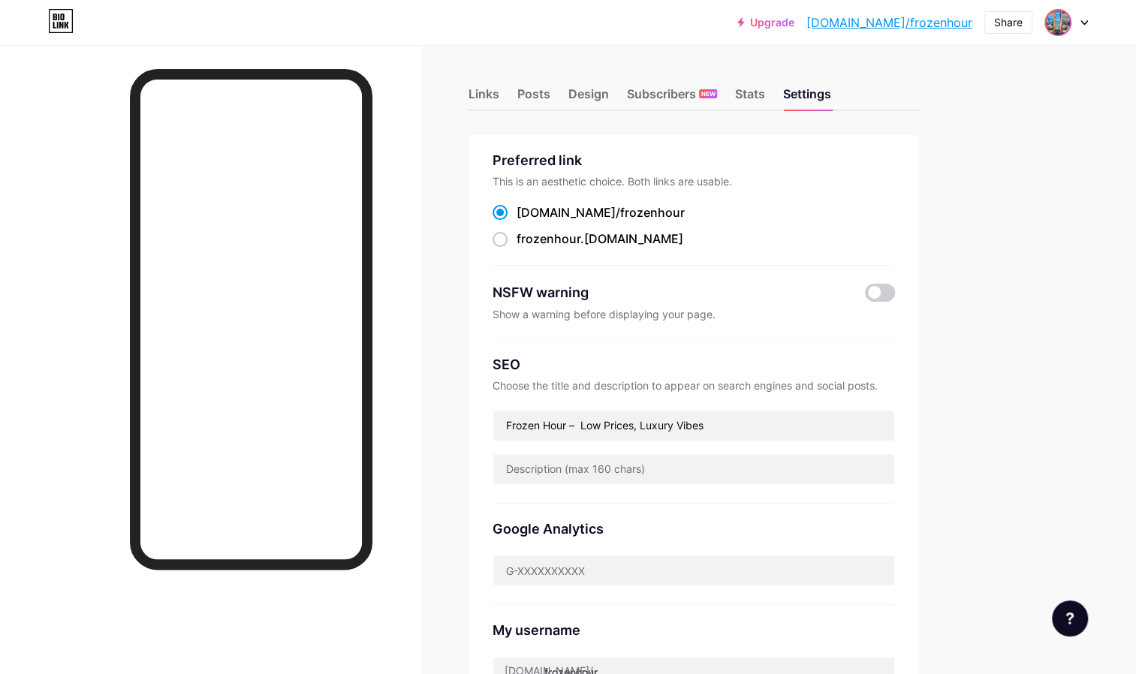
click at [1065, 33] on span at bounding box center [1058, 23] width 24 height 24
click at [993, 89] on div "Frozen Hour" at bounding box center [1003, 86] width 116 height 12
click at [481, 86] on div "Links Posts Design Subscribers NEW Stats Settings" at bounding box center [694, 87] width 451 height 48
click at [535, 92] on div "Posts" at bounding box center [533, 98] width 33 height 23
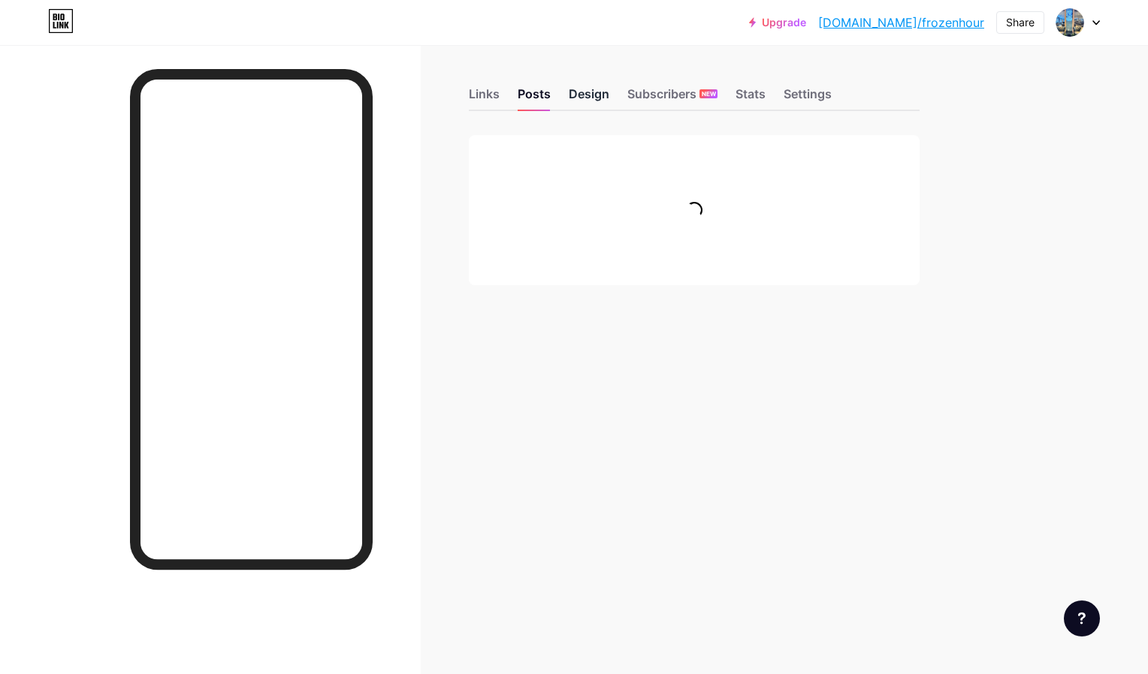
click at [586, 103] on div "Design" at bounding box center [589, 98] width 41 height 23
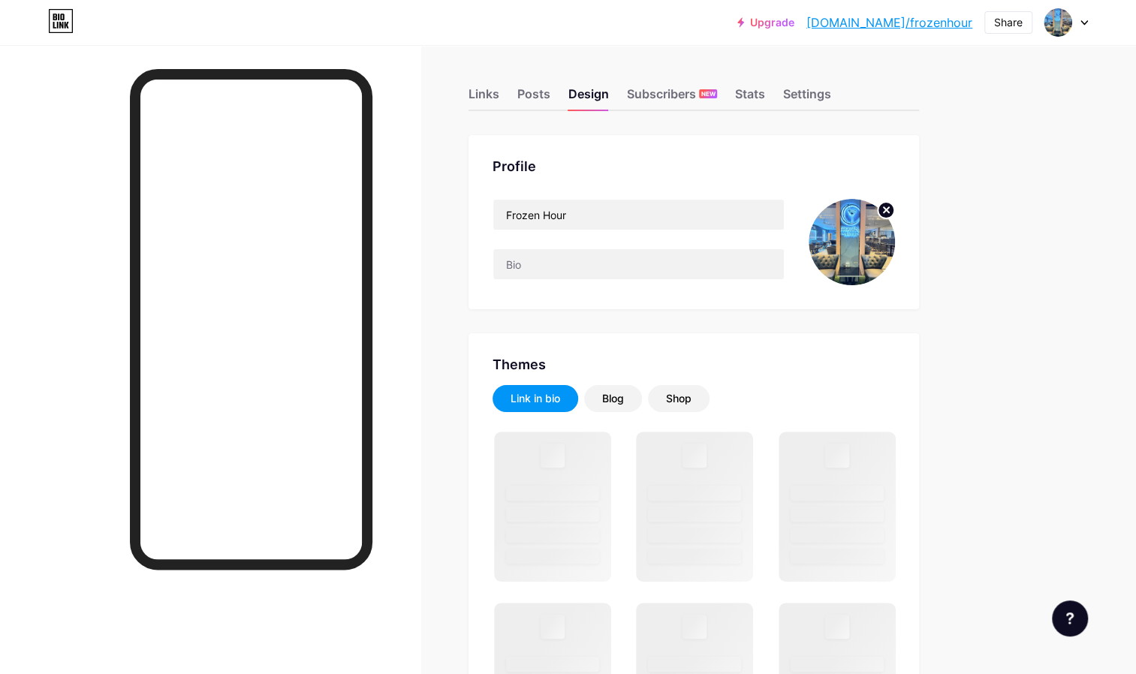
click at [880, 236] on img at bounding box center [852, 242] width 86 height 86
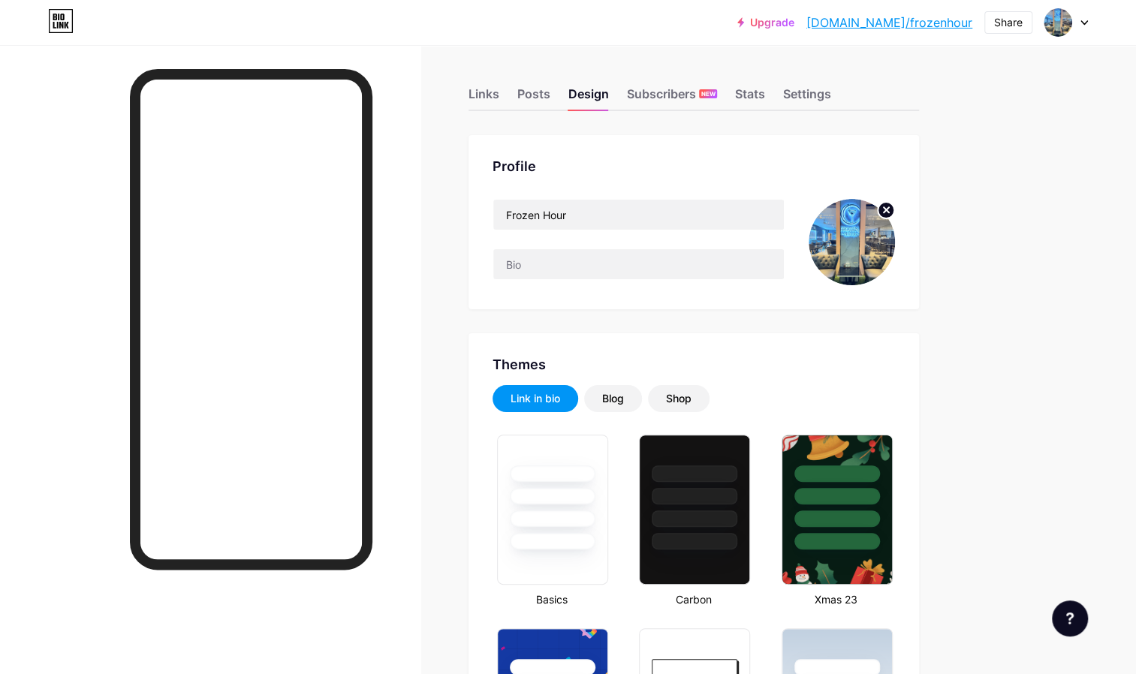
click at [888, 215] on circle at bounding box center [886, 210] width 17 height 17
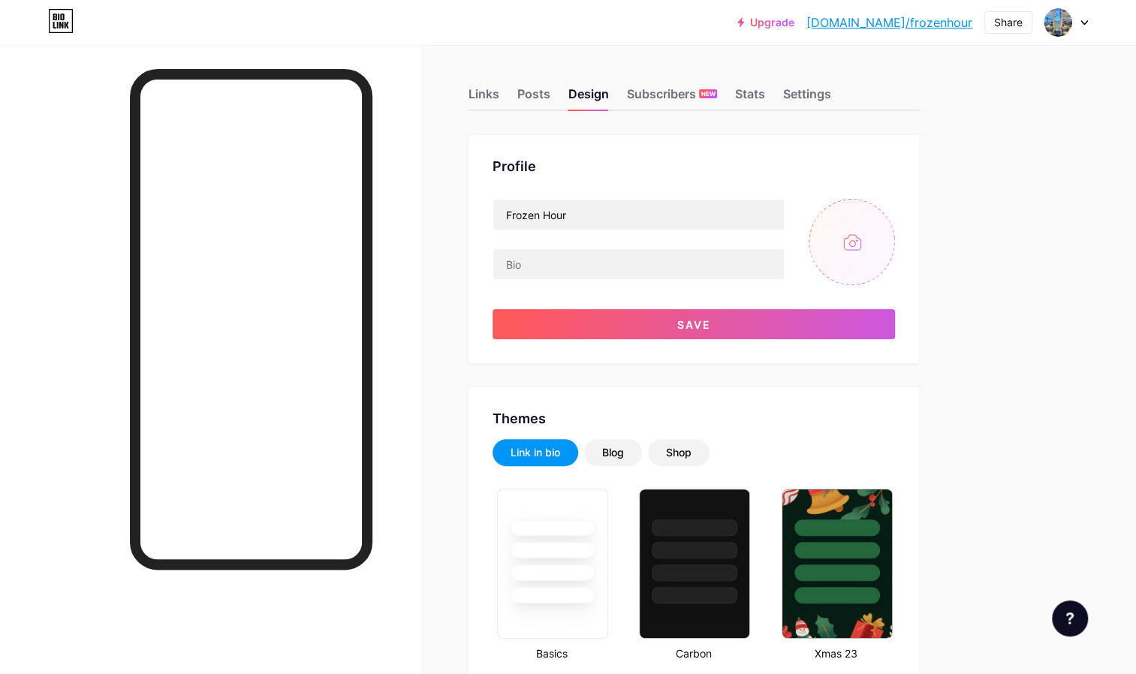
click at [855, 260] on input "file" at bounding box center [852, 242] width 86 height 86
type input "C:\fakepath\IMG_1875.png"
drag, startPoint x: 852, startPoint y: 246, endPoint x: 920, endPoint y: 280, distance: 76.6
click at [907, 301] on div "Profile Frozen Hour Save" at bounding box center [694, 249] width 451 height 228
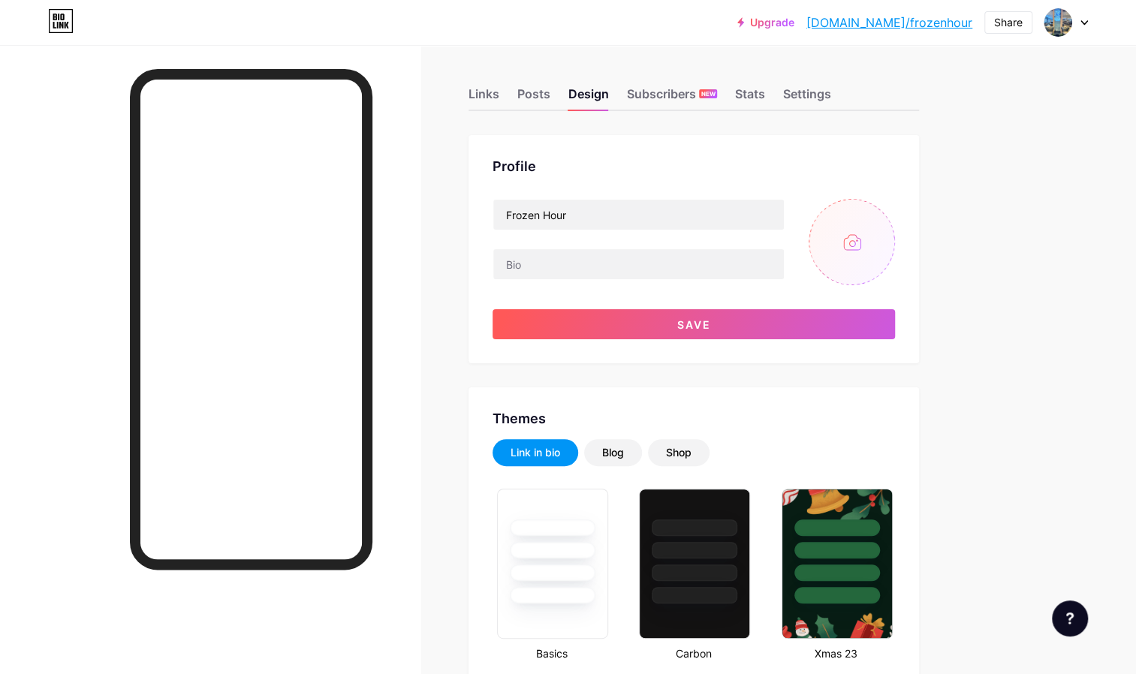
click at [861, 254] on input "file" at bounding box center [852, 242] width 86 height 86
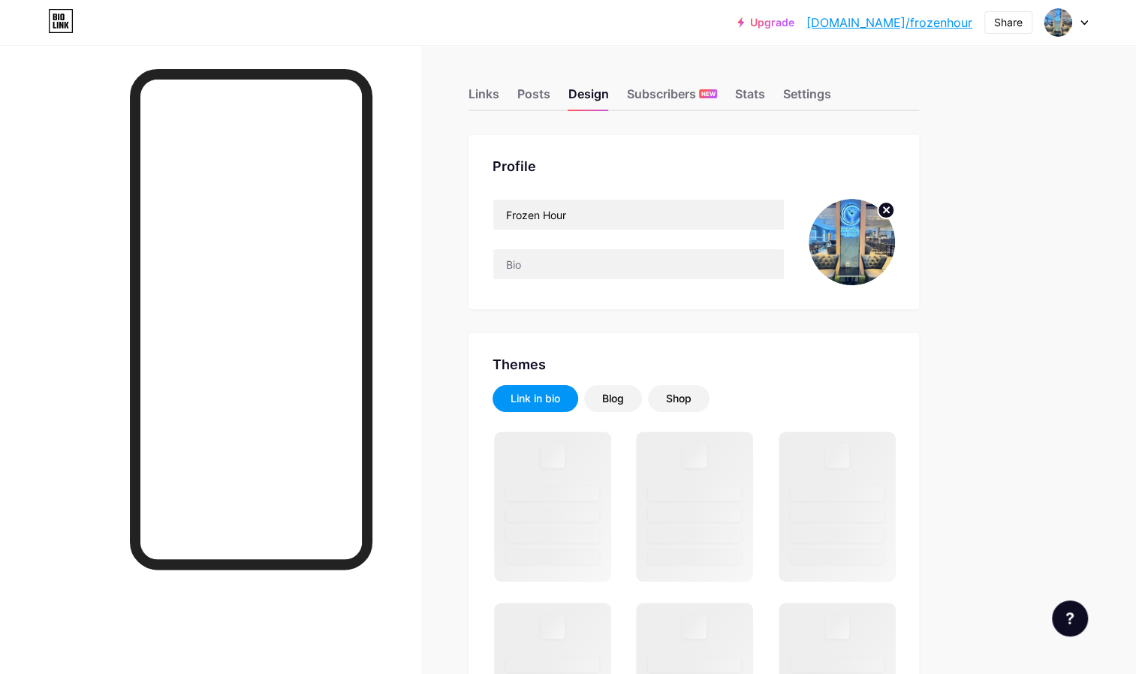
click at [885, 212] on icon at bounding box center [886, 209] width 5 height 5
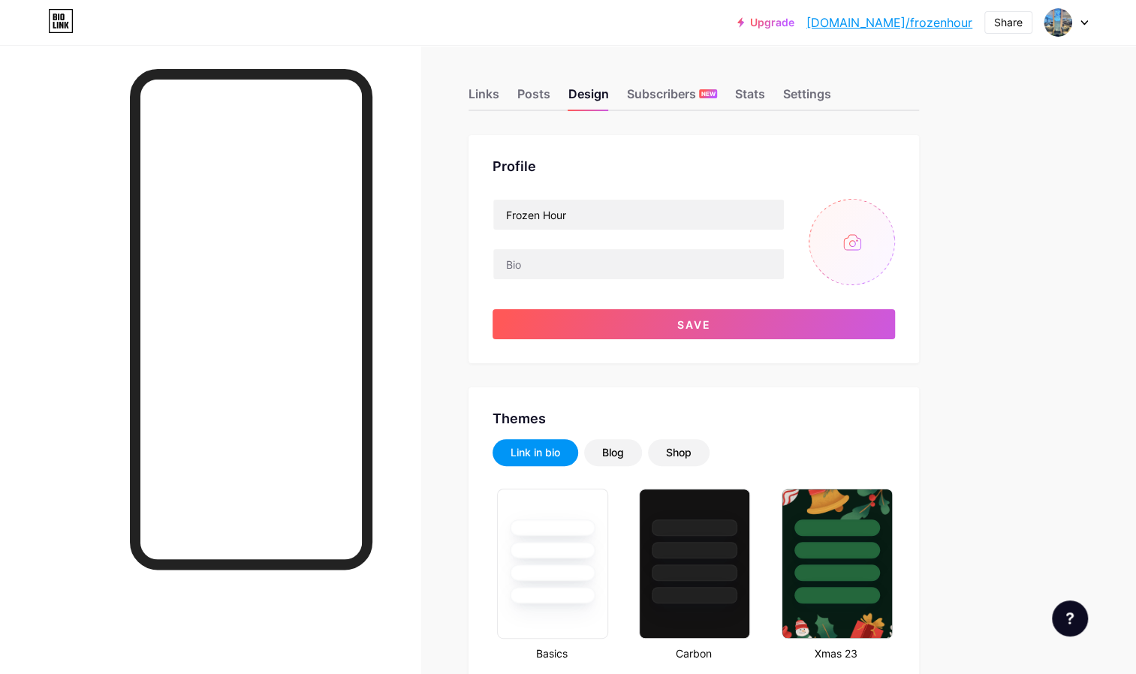
click at [850, 255] on input "file" at bounding box center [852, 242] width 86 height 86
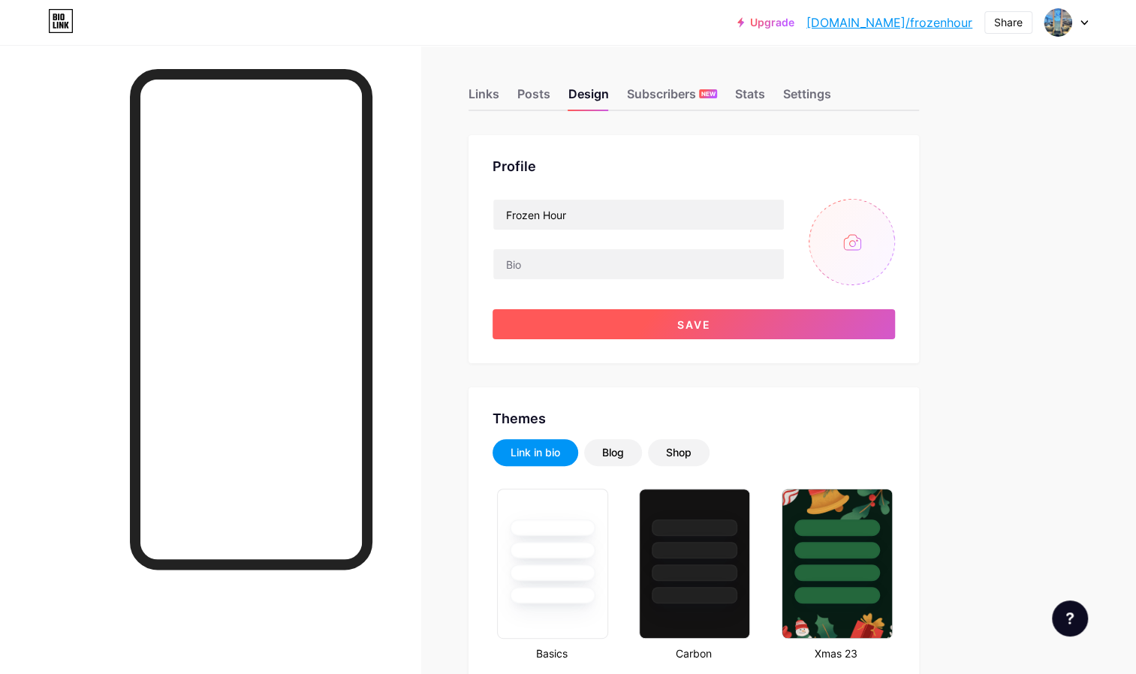
click at [717, 324] on button "Save" at bounding box center [694, 324] width 403 height 30
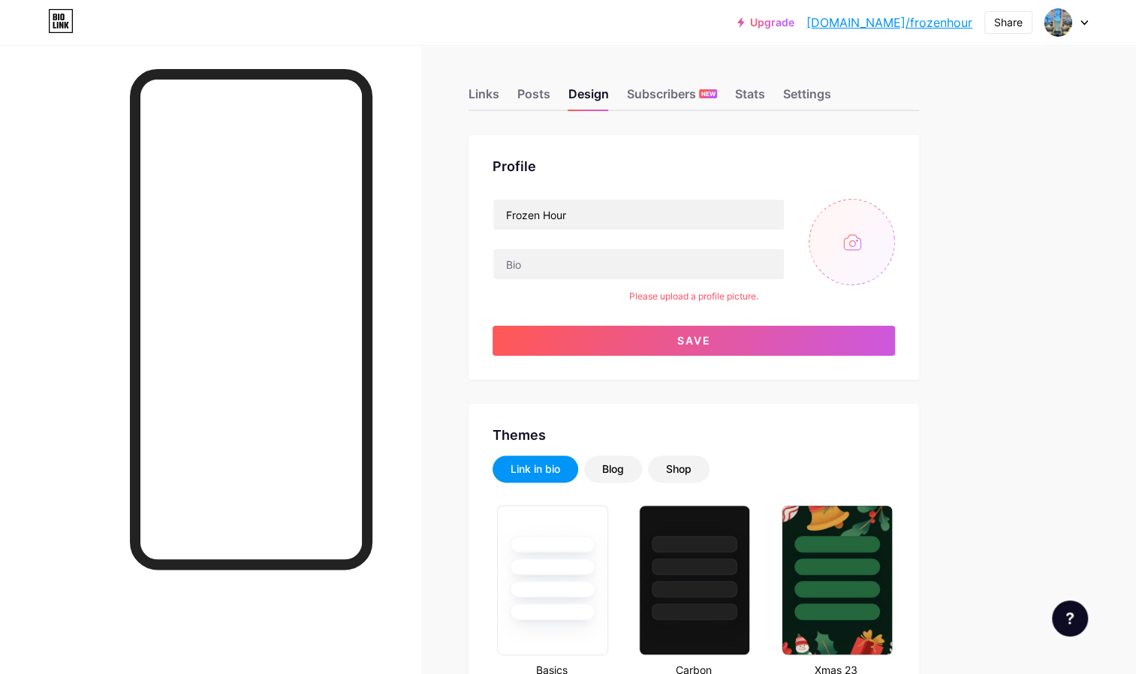
click at [828, 260] on input "file" at bounding box center [852, 242] width 86 height 86
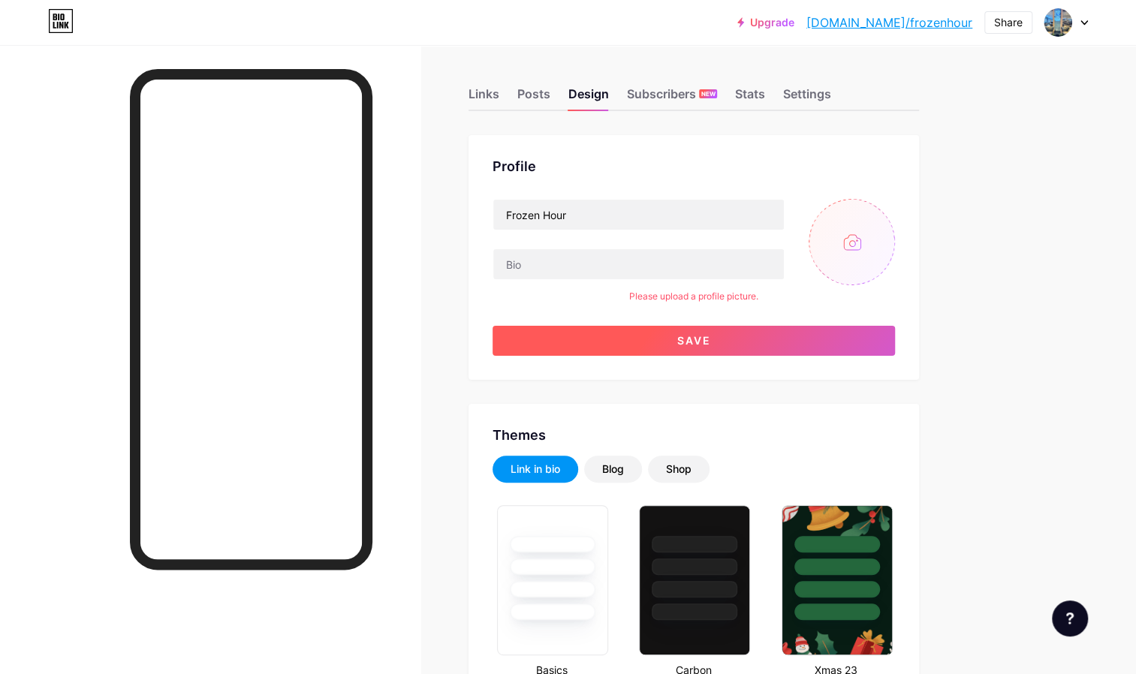
click at [815, 335] on button "Save" at bounding box center [694, 341] width 403 height 30
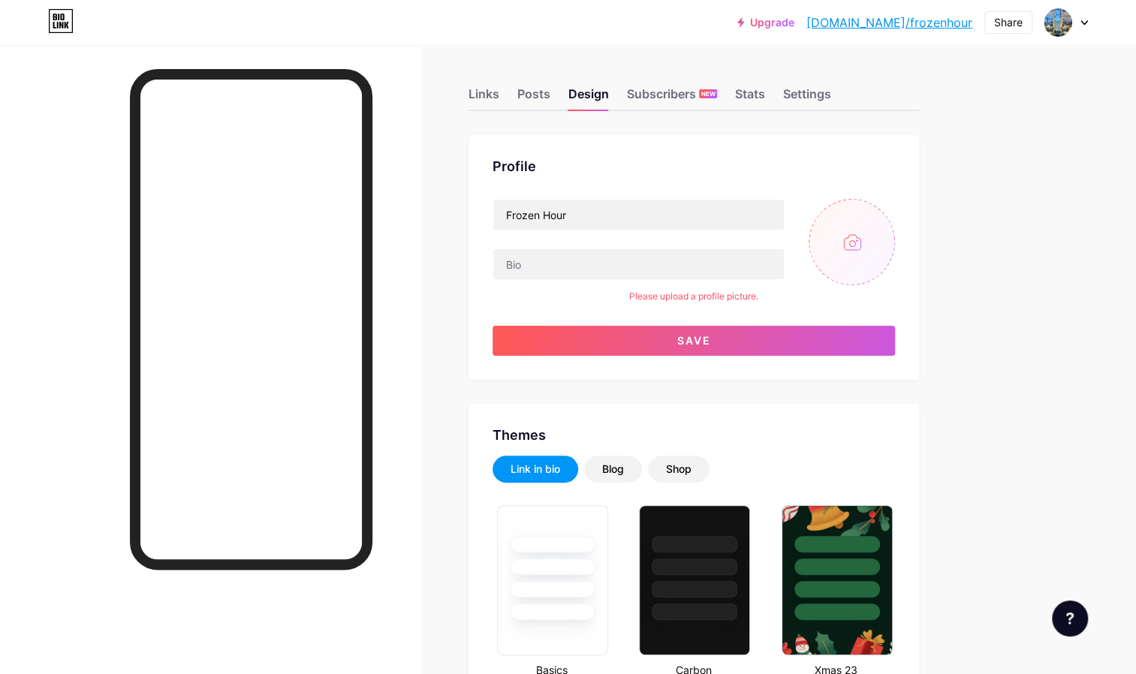
click at [846, 217] on input "file" at bounding box center [852, 242] width 86 height 86
type input "C:\fakepath\IMG_1875.jpeg"
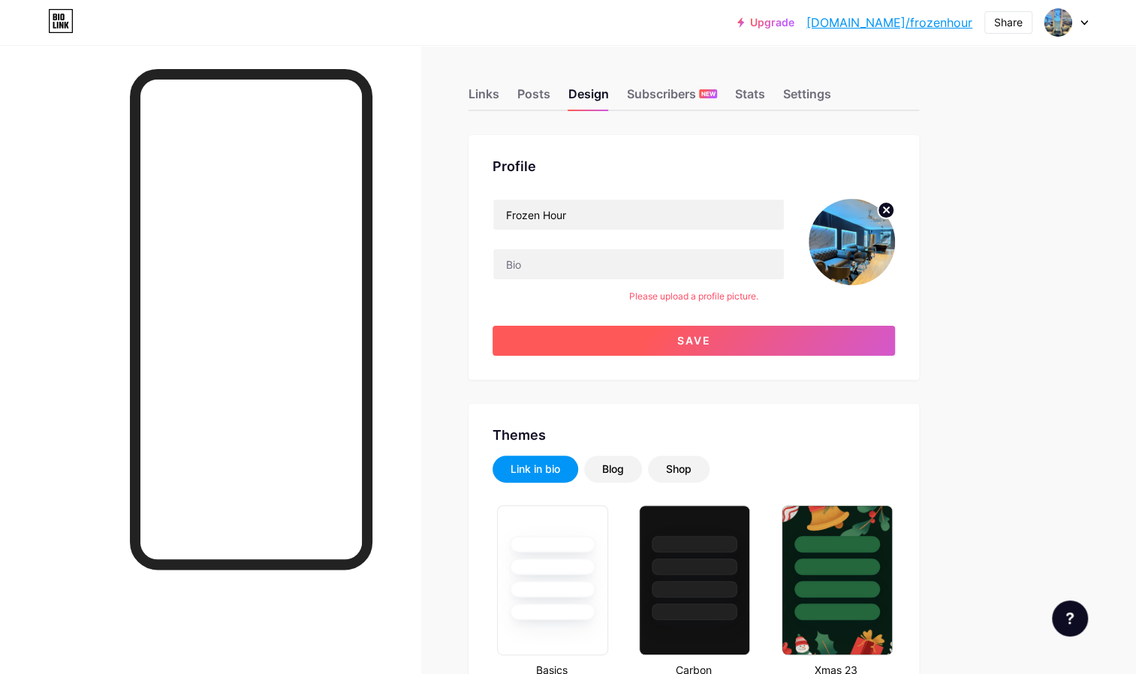
click at [751, 348] on button "Save" at bounding box center [694, 341] width 403 height 30
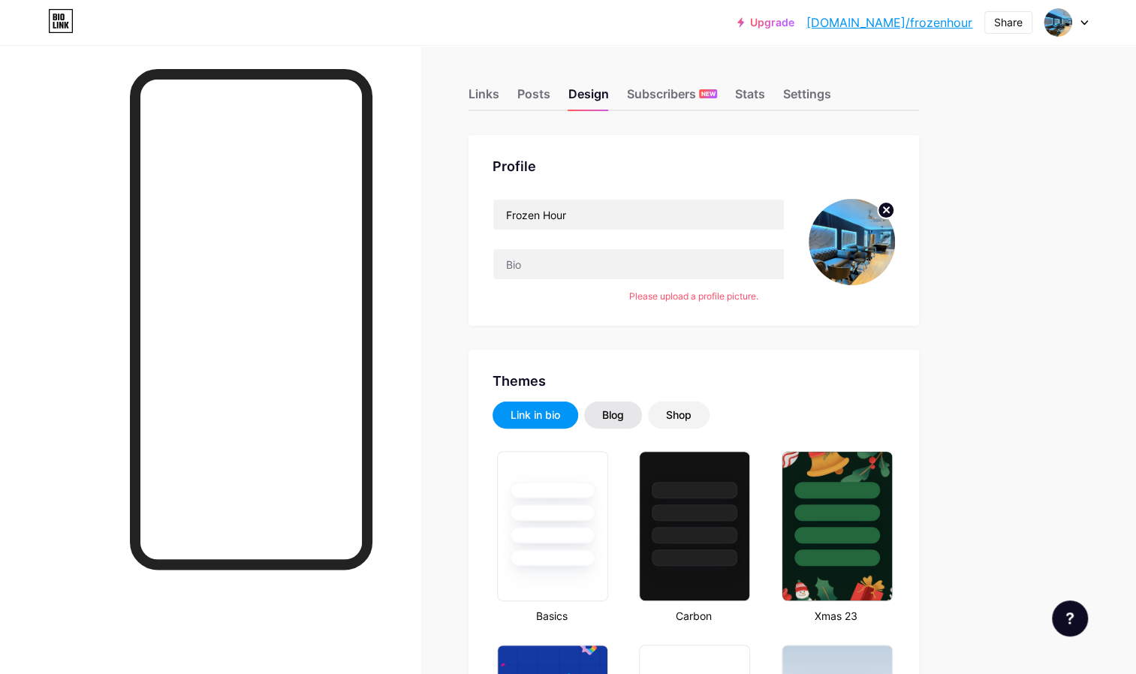
click at [620, 418] on div "Blog" at bounding box center [613, 415] width 22 height 15
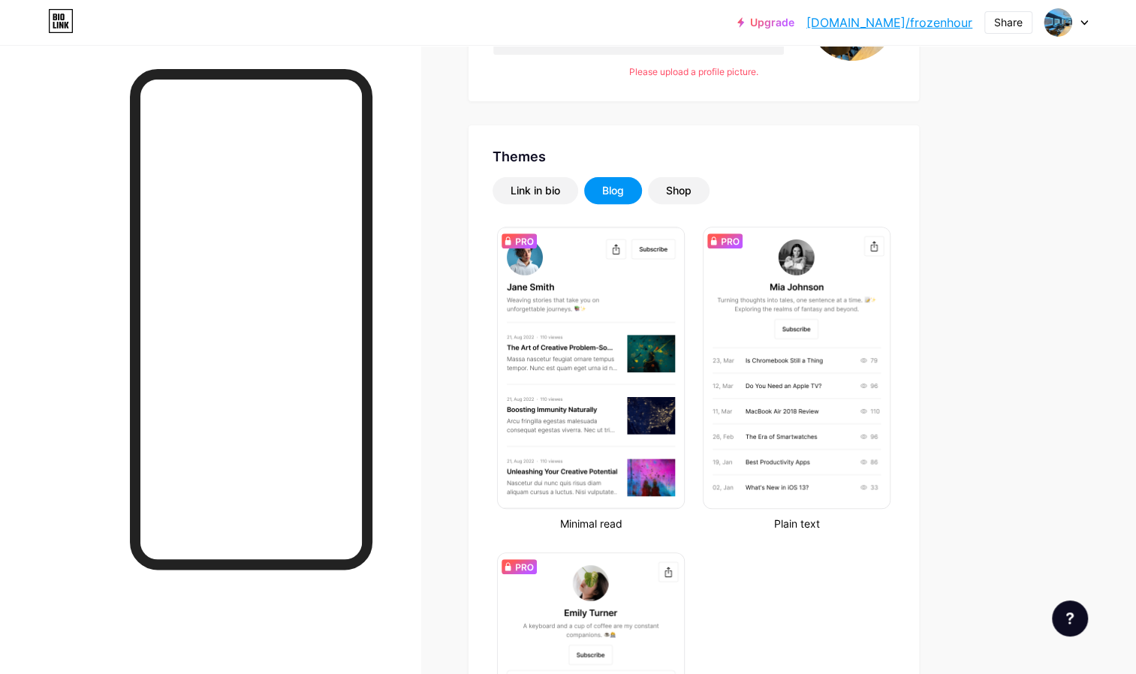
scroll to position [195, 0]
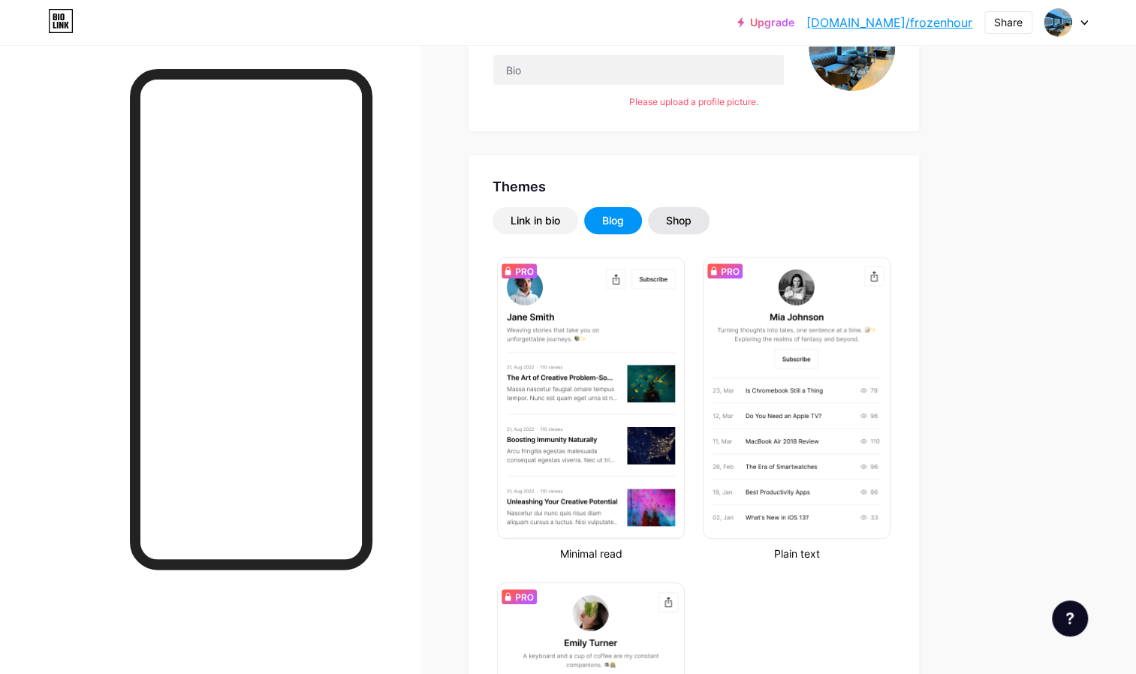
click at [680, 219] on div "Shop" at bounding box center [679, 220] width 26 height 15
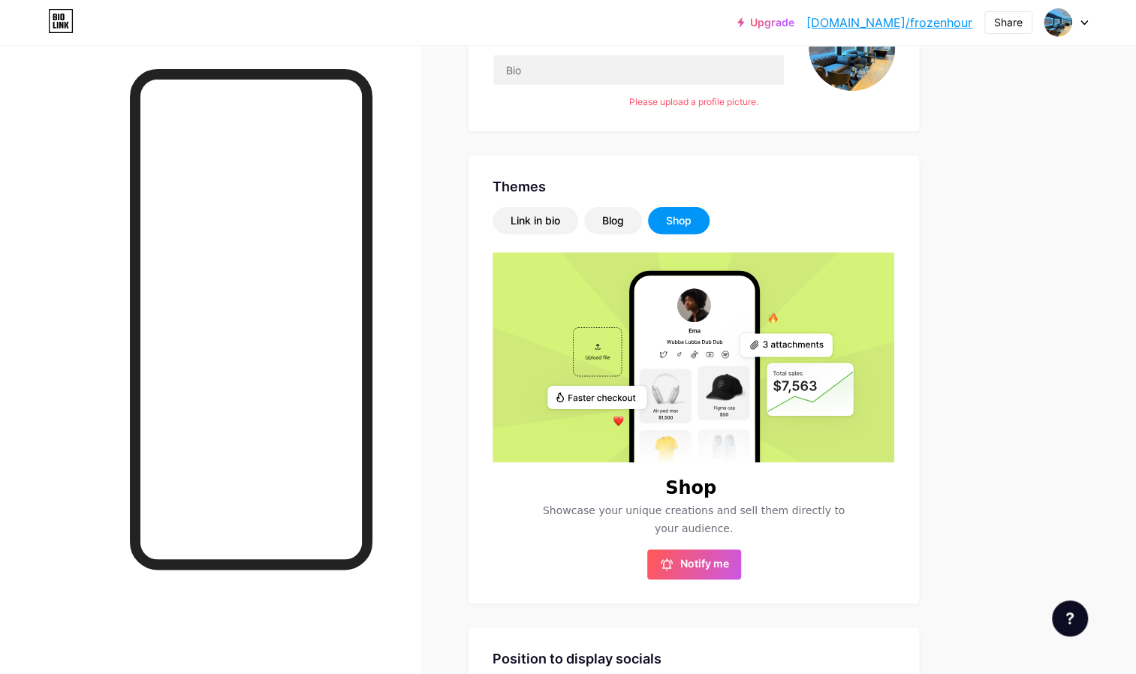
click at [676, 227] on div "Shop" at bounding box center [679, 220] width 26 height 15
click at [508, 204] on div "Themes Link in bio Blog Shop Shop Showcase your unique creations and sell them …" at bounding box center [694, 379] width 451 height 448
click at [509, 220] on div "Link in bio" at bounding box center [536, 220] width 86 height 27
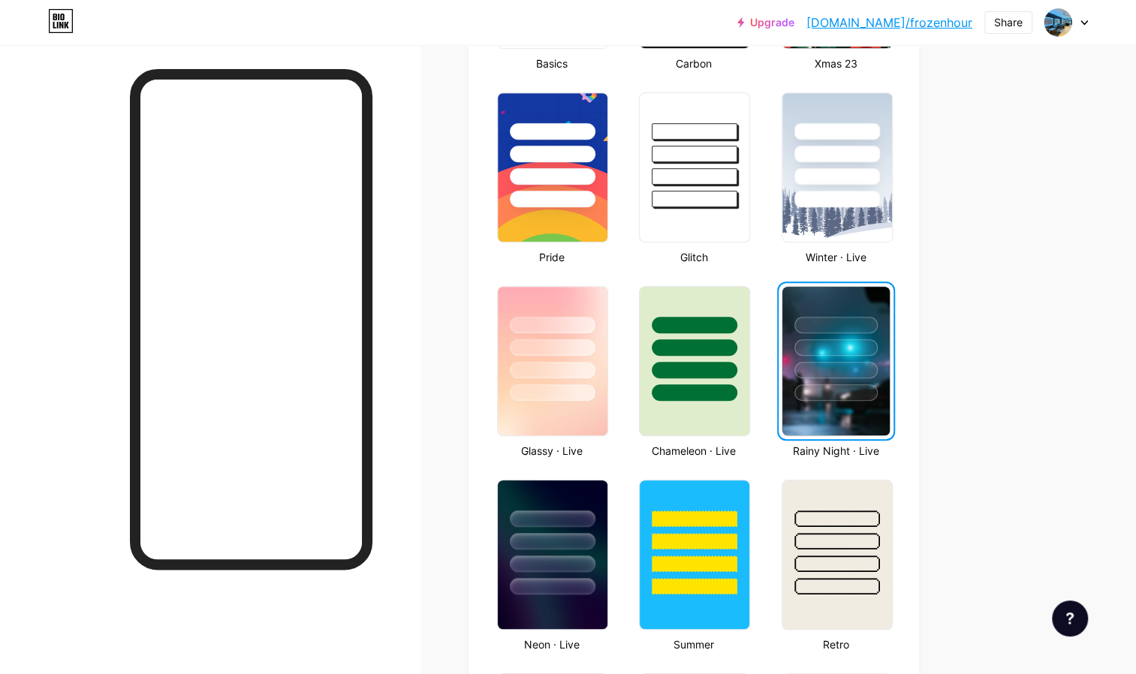
scroll to position [768, 0]
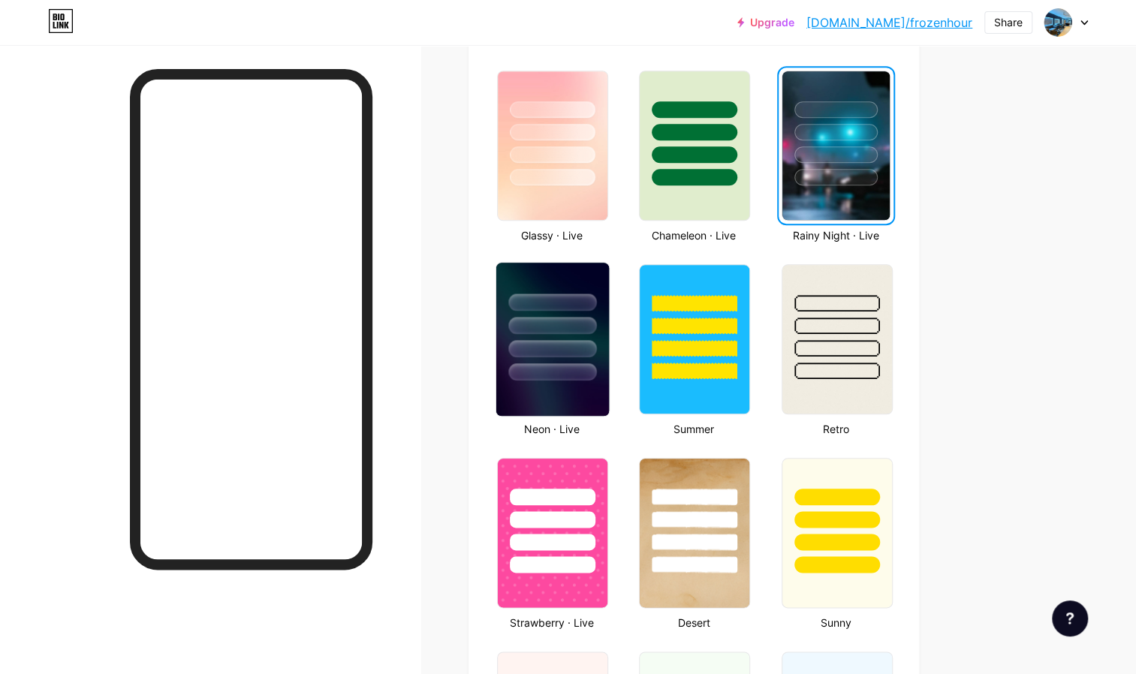
click at [587, 382] on img at bounding box center [552, 339] width 113 height 153
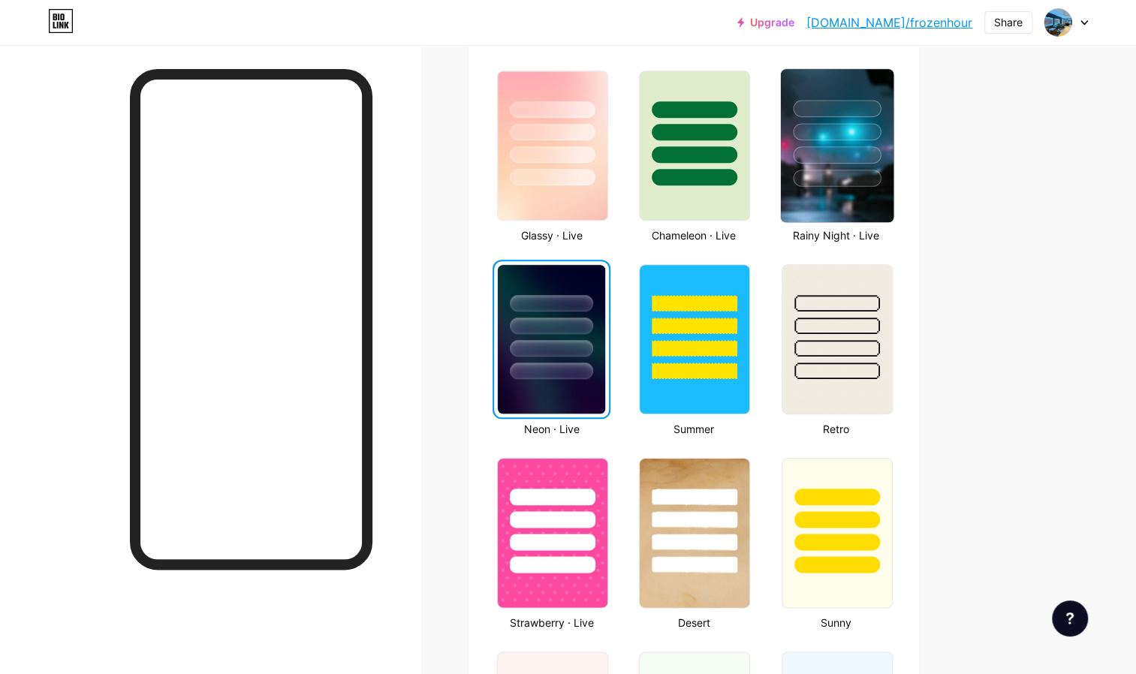
click at [842, 122] on div at bounding box center [836, 128] width 113 height 118
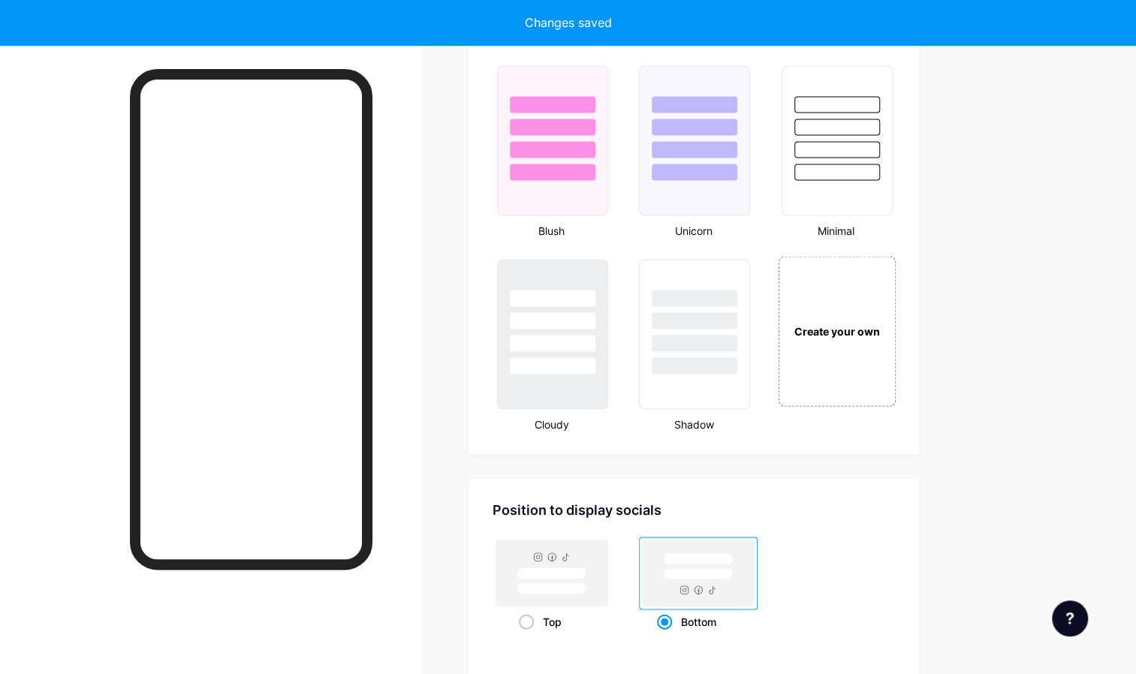
scroll to position [1549, 0]
click at [853, 329] on div "Create your own" at bounding box center [836, 330] width 113 height 13
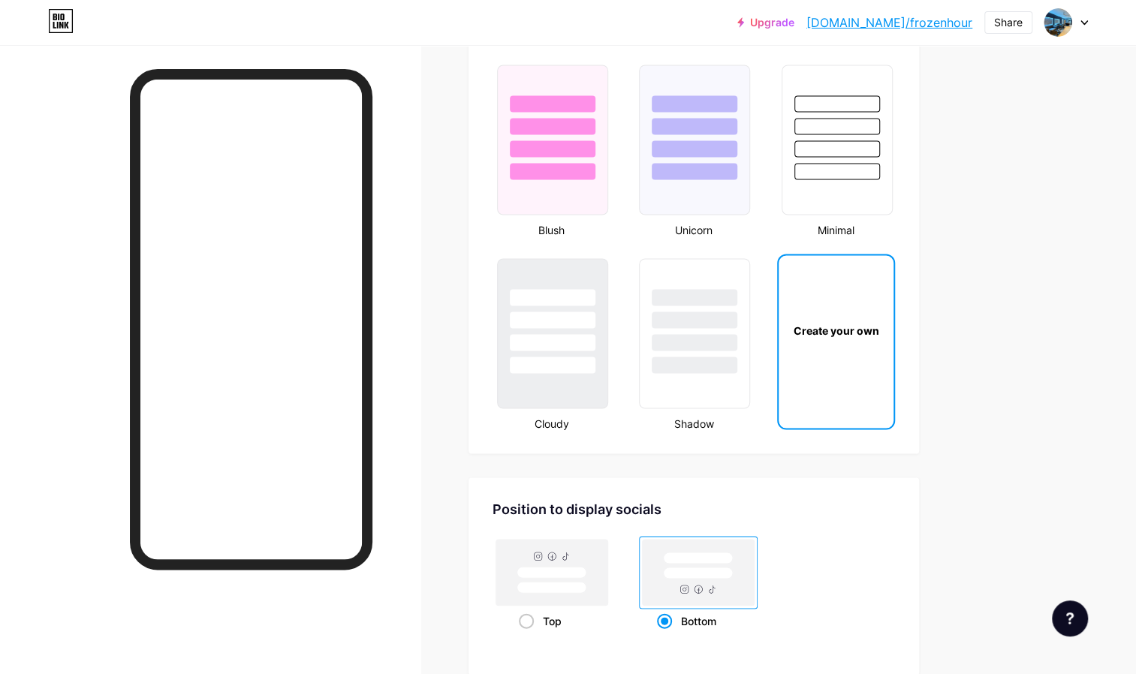
click at [835, 333] on div "Create your own" at bounding box center [836, 330] width 110 height 12
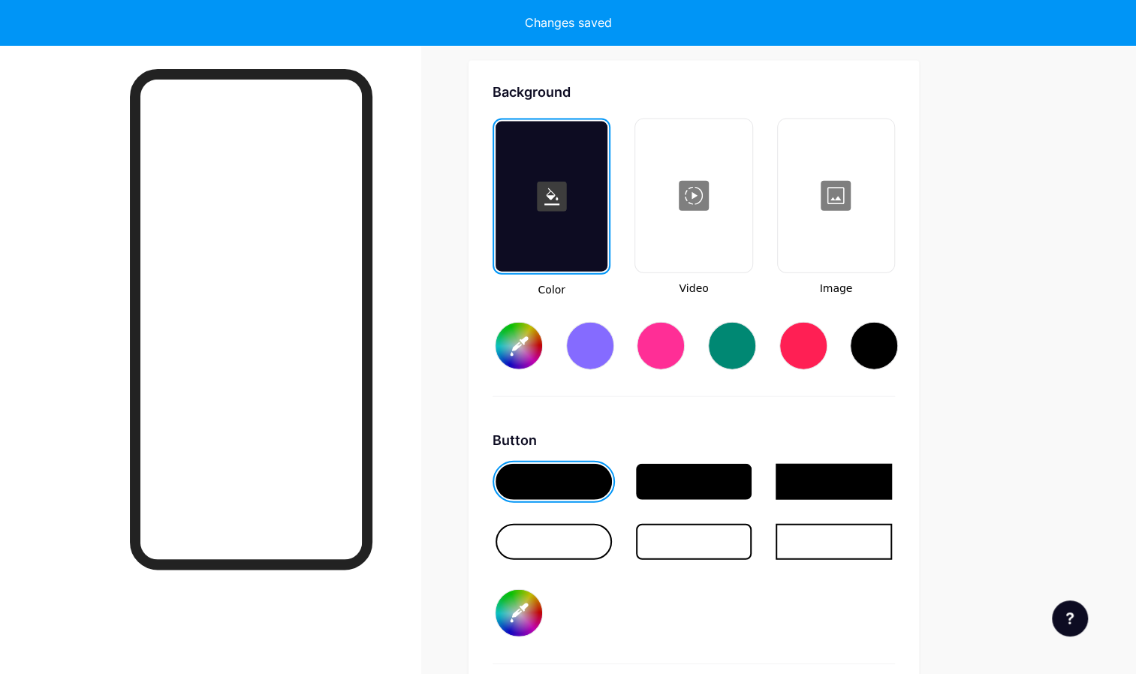
scroll to position [1967, 0]
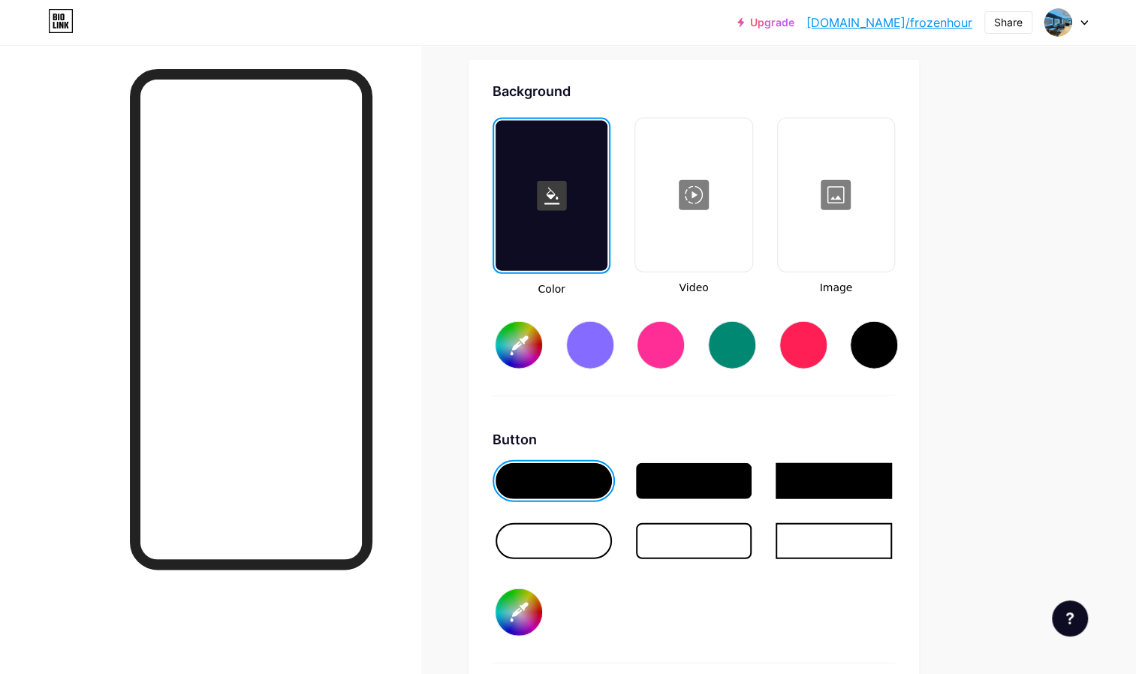
type input "#ffffff"
type input "#000000"
type input "#ffffff"
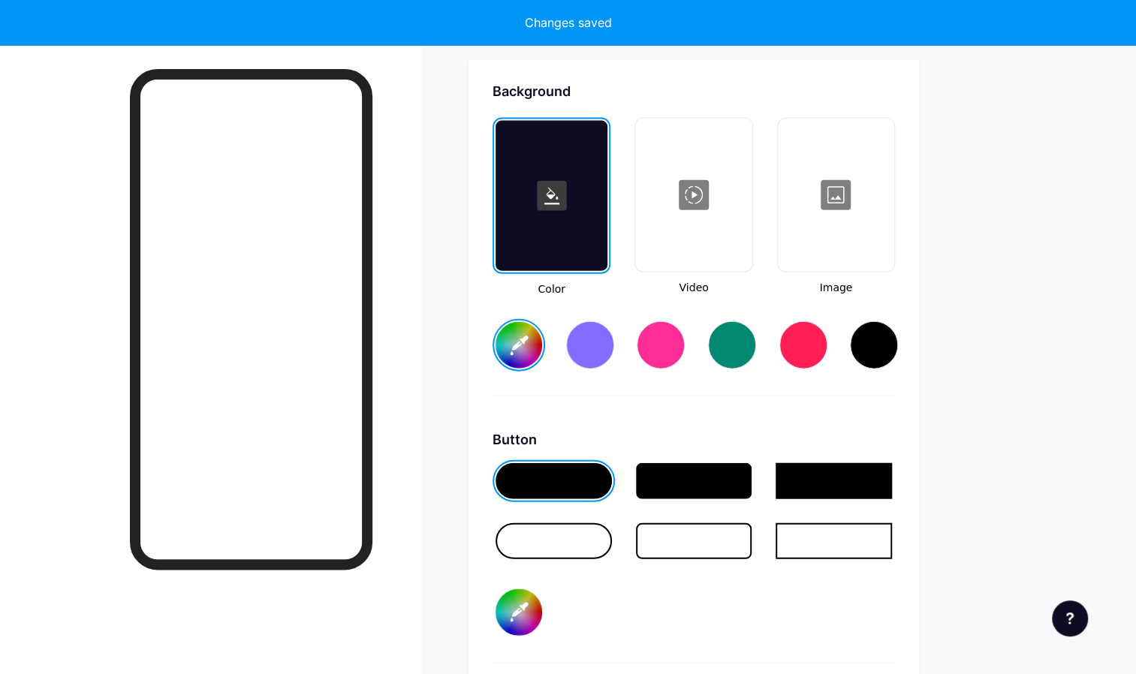
click at [716, 231] on div at bounding box center [693, 195] width 113 height 150
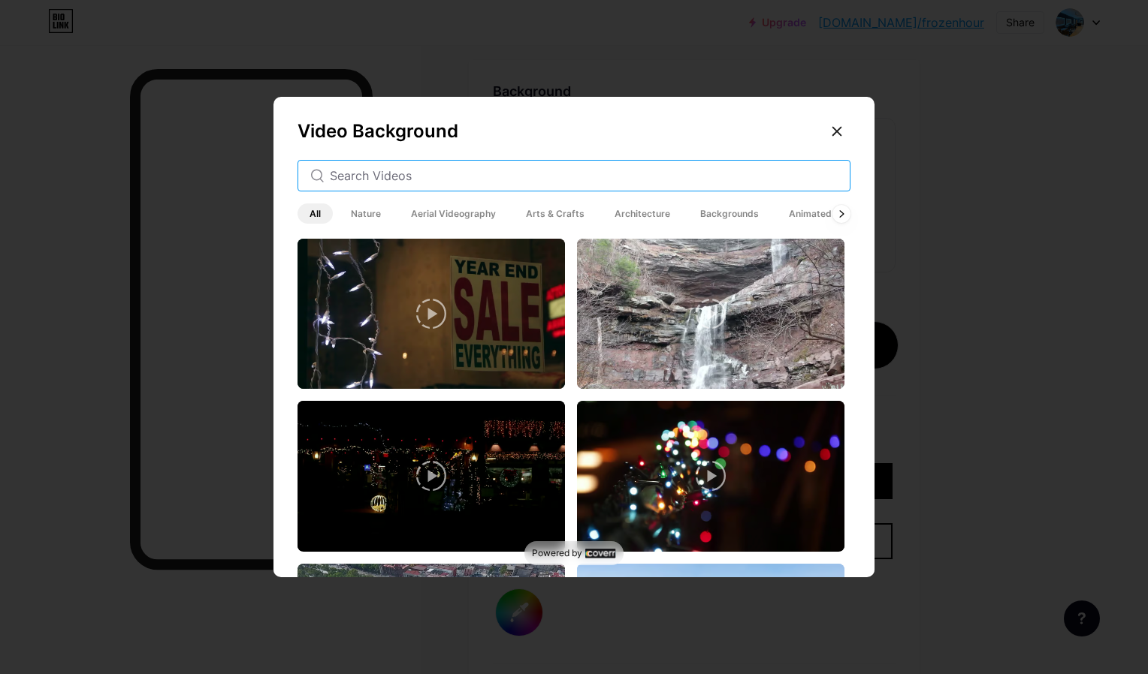
click at [536, 176] on input "text" at bounding box center [584, 176] width 508 height 18
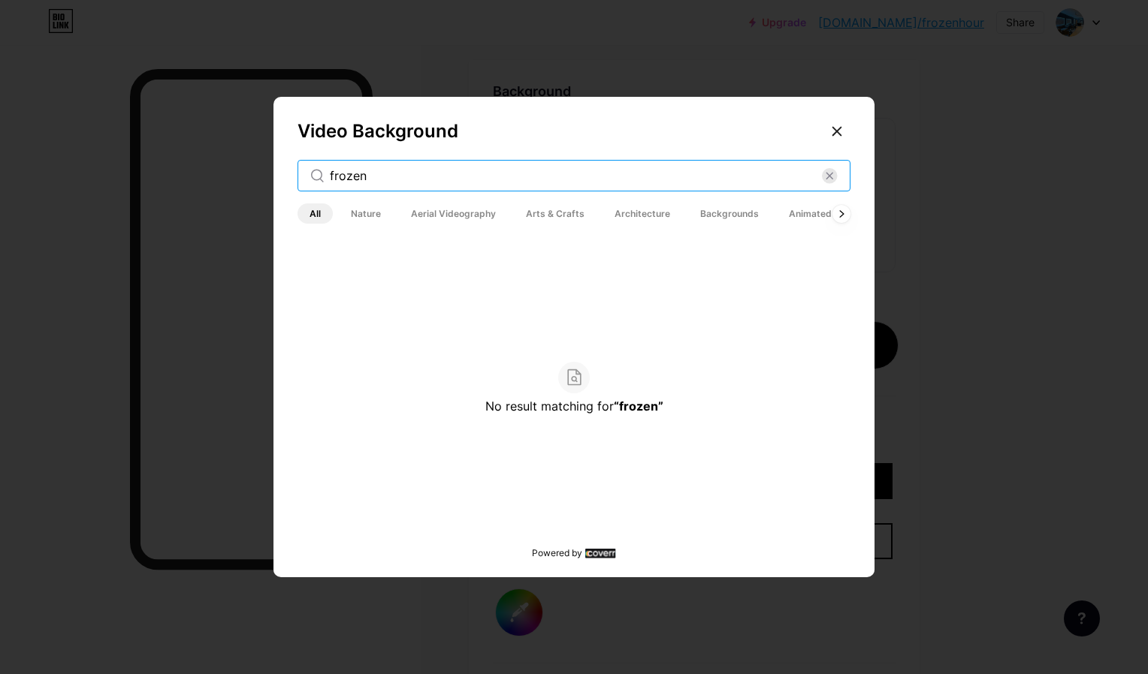
click at [457, 180] on input "frozen" at bounding box center [576, 176] width 492 height 18
type input "ice"
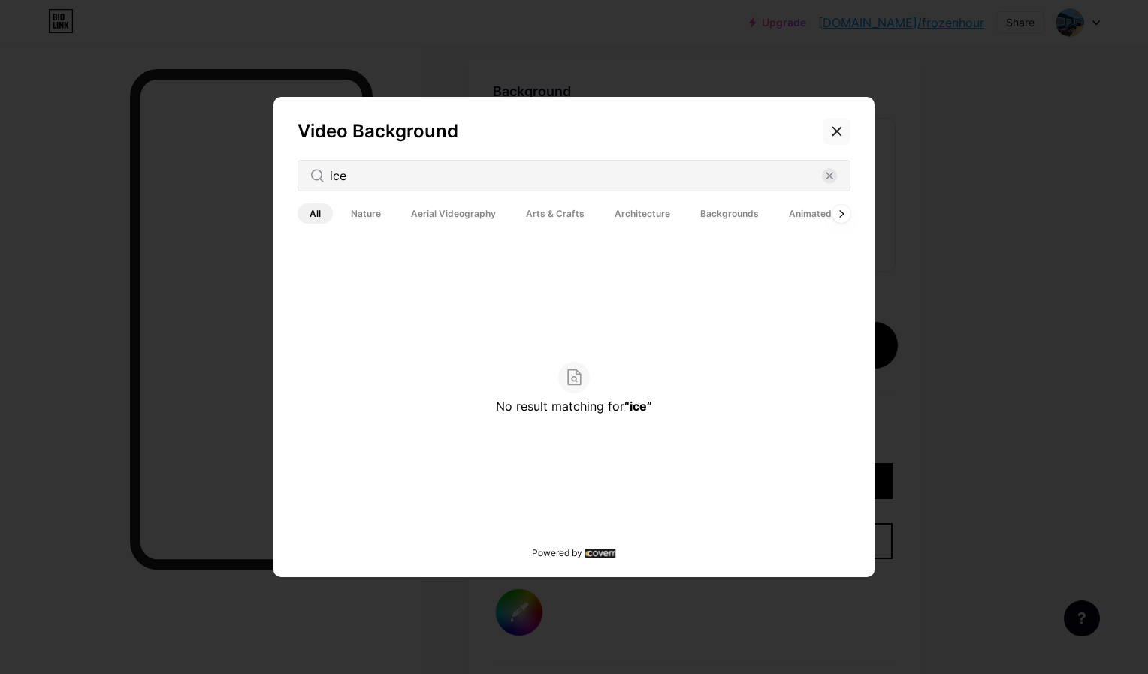
click at [838, 140] on div at bounding box center [836, 131] width 27 height 27
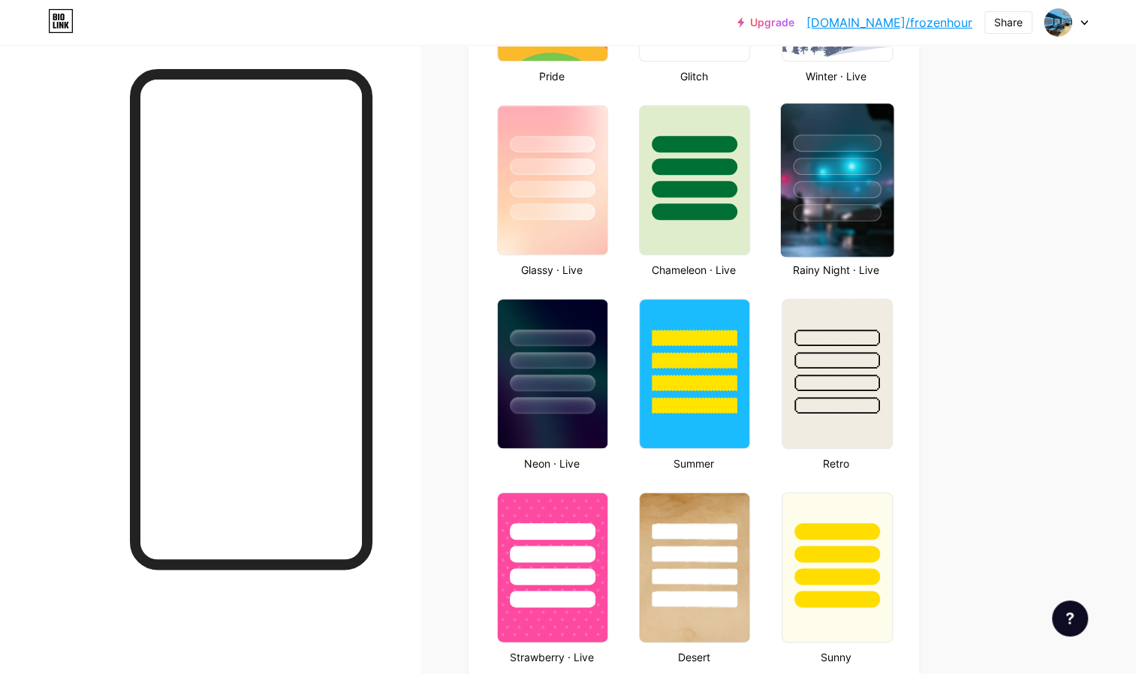
scroll to position [733, 0]
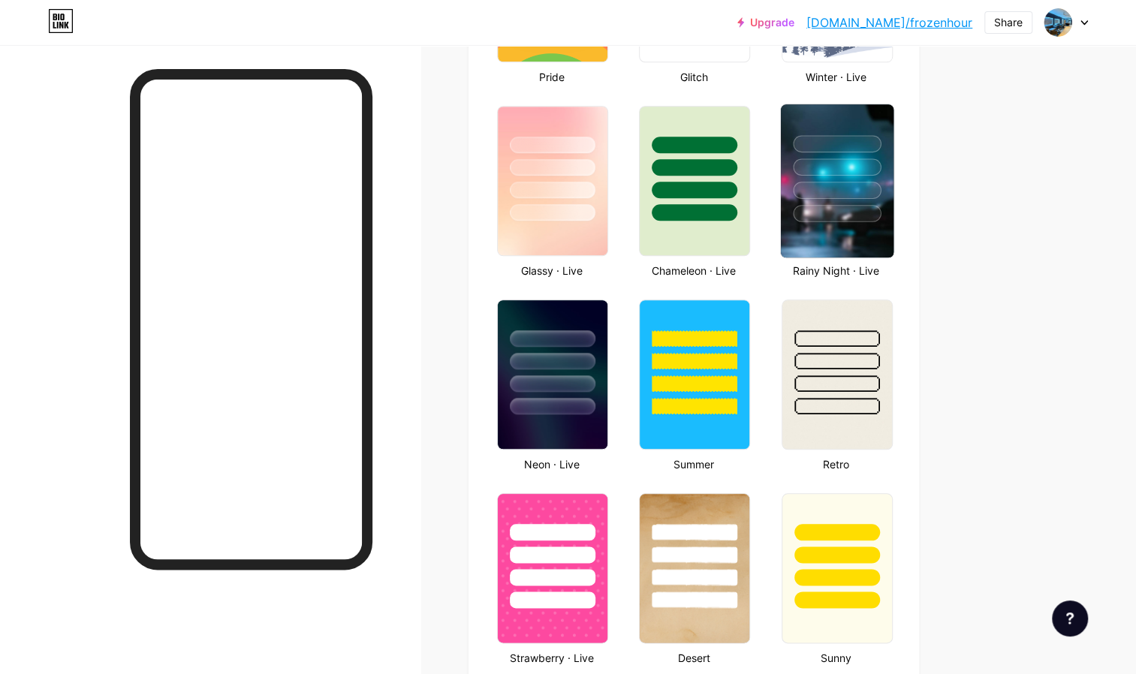
click at [865, 165] on div at bounding box center [837, 166] width 88 height 17
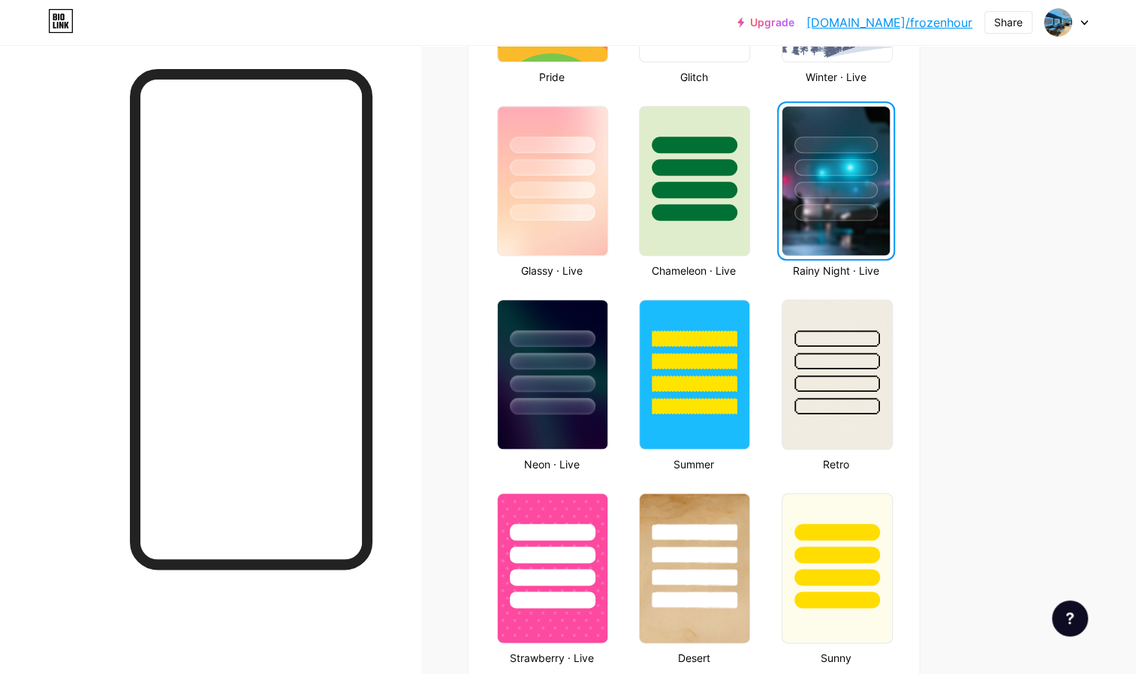
click at [822, 227] on img at bounding box center [836, 181] width 107 height 149
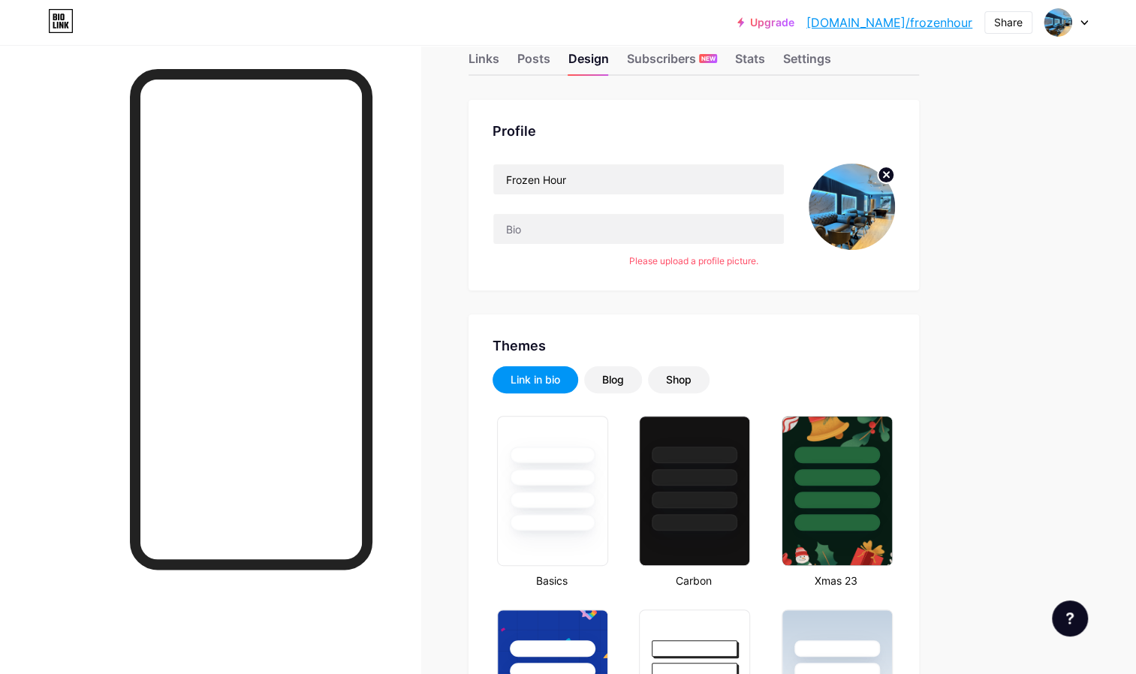
scroll to position [0, 0]
